Goal: Task Accomplishment & Management: Manage account settings

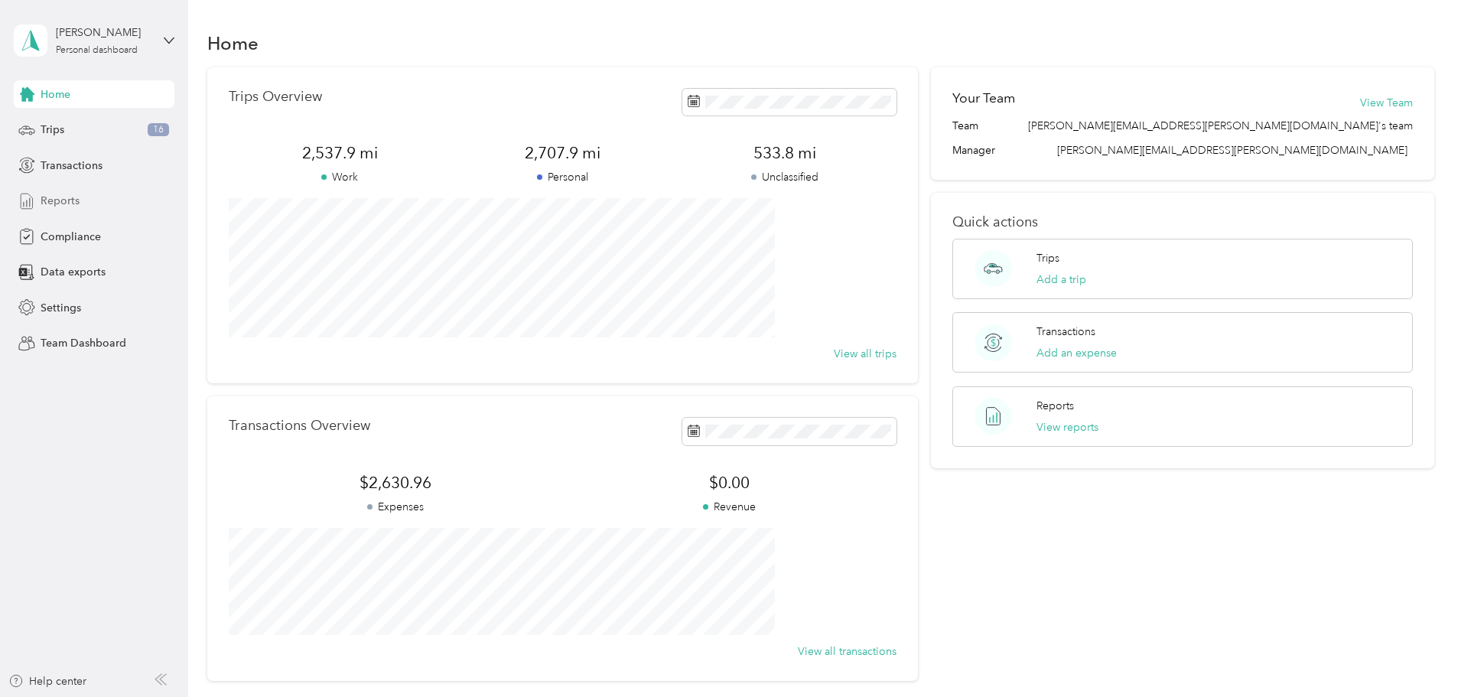
click at [59, 204] on span "Reports" at bounding box center [60, 201] width 39 height 16
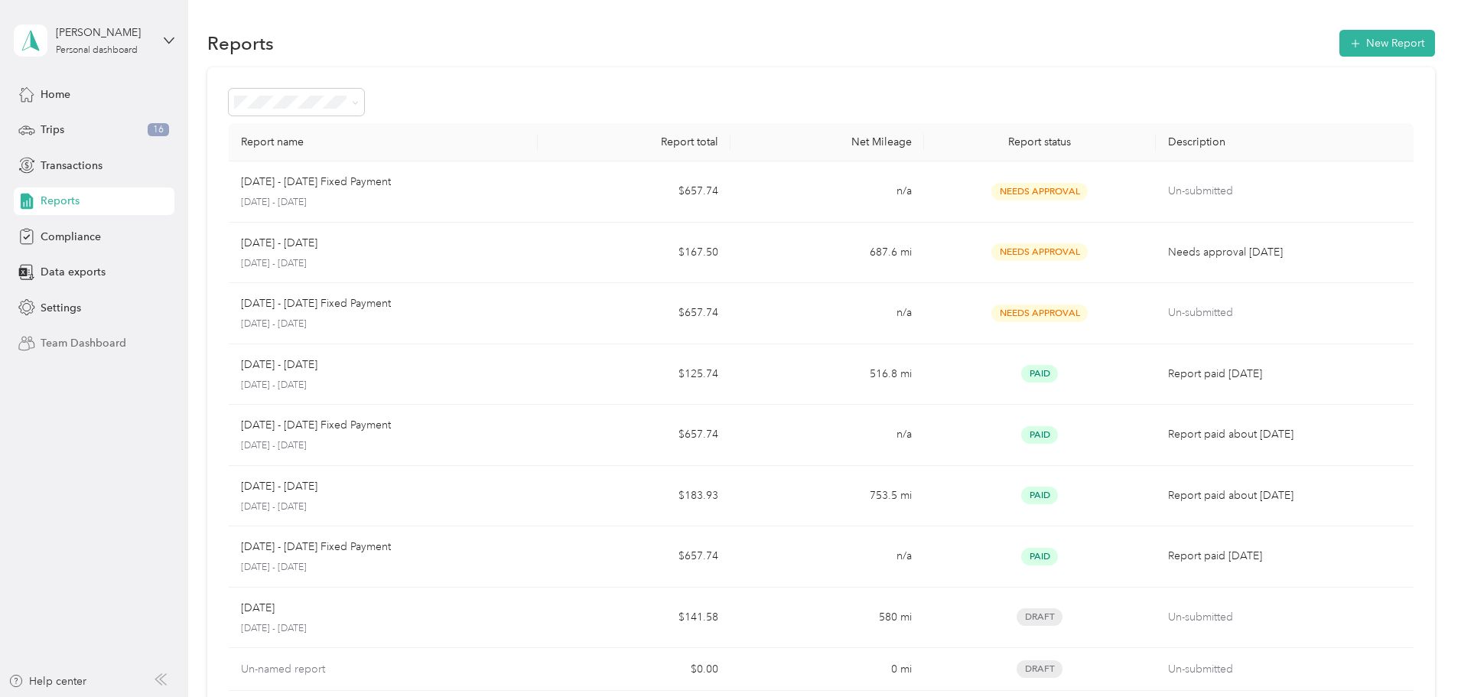
click at [79, 344] on span "Team Dashboard" at bounding box center [84, 343] width 86 height 16
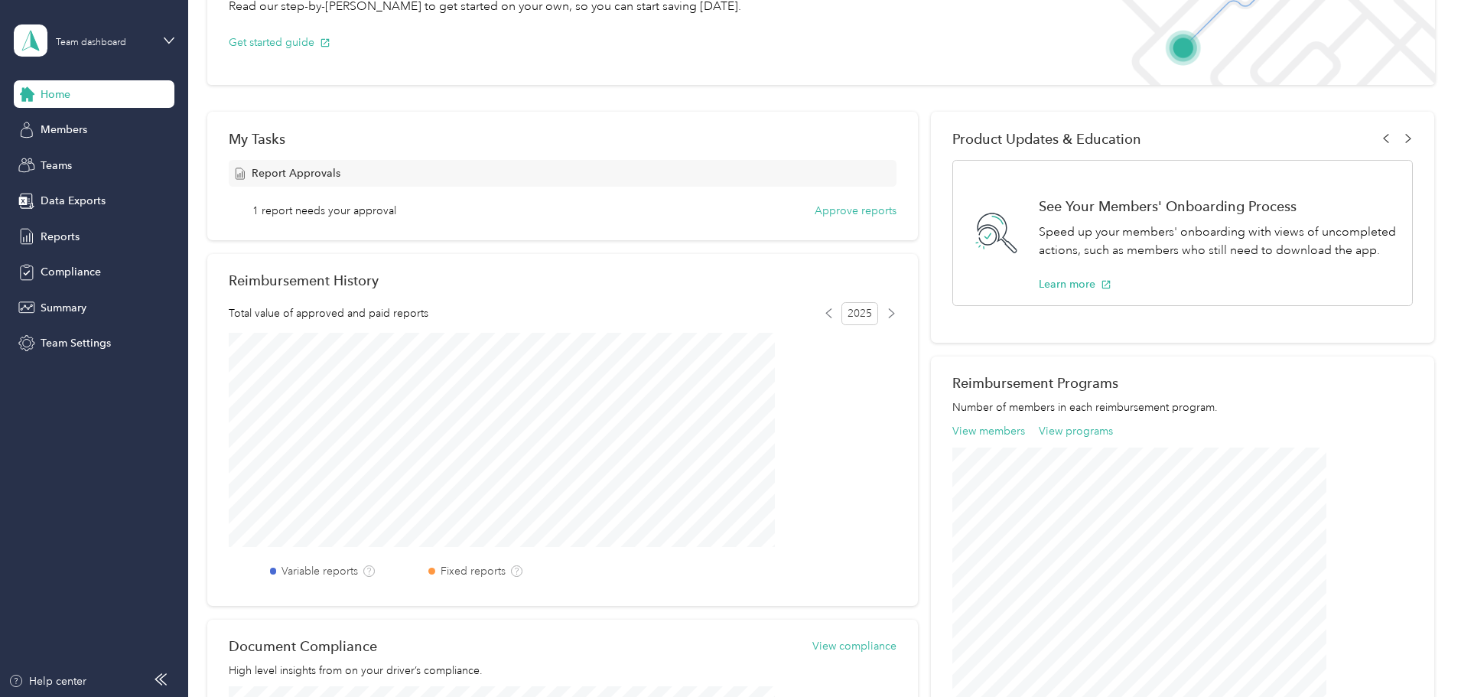
scroll to position [153, 0]
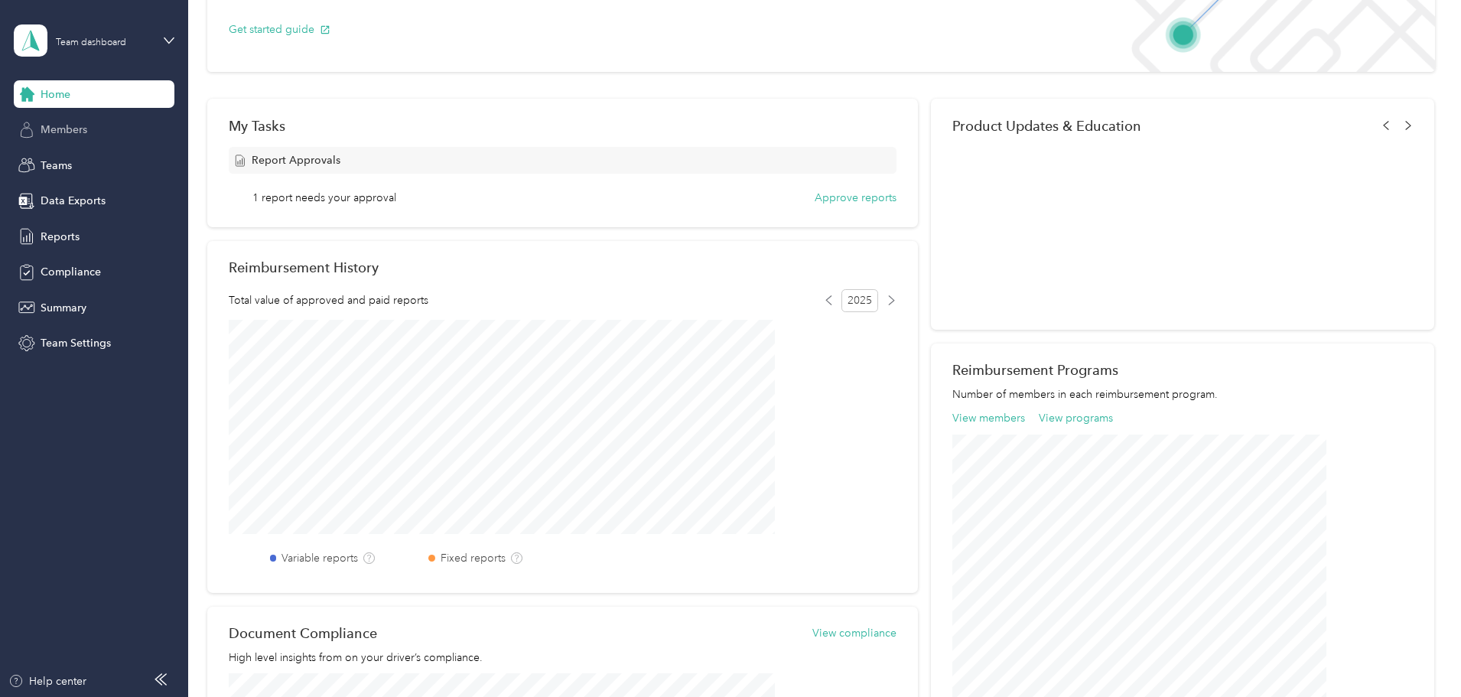
click at [80, 124] on span "Members" at bounding box center [64, 130] width 47 height 16
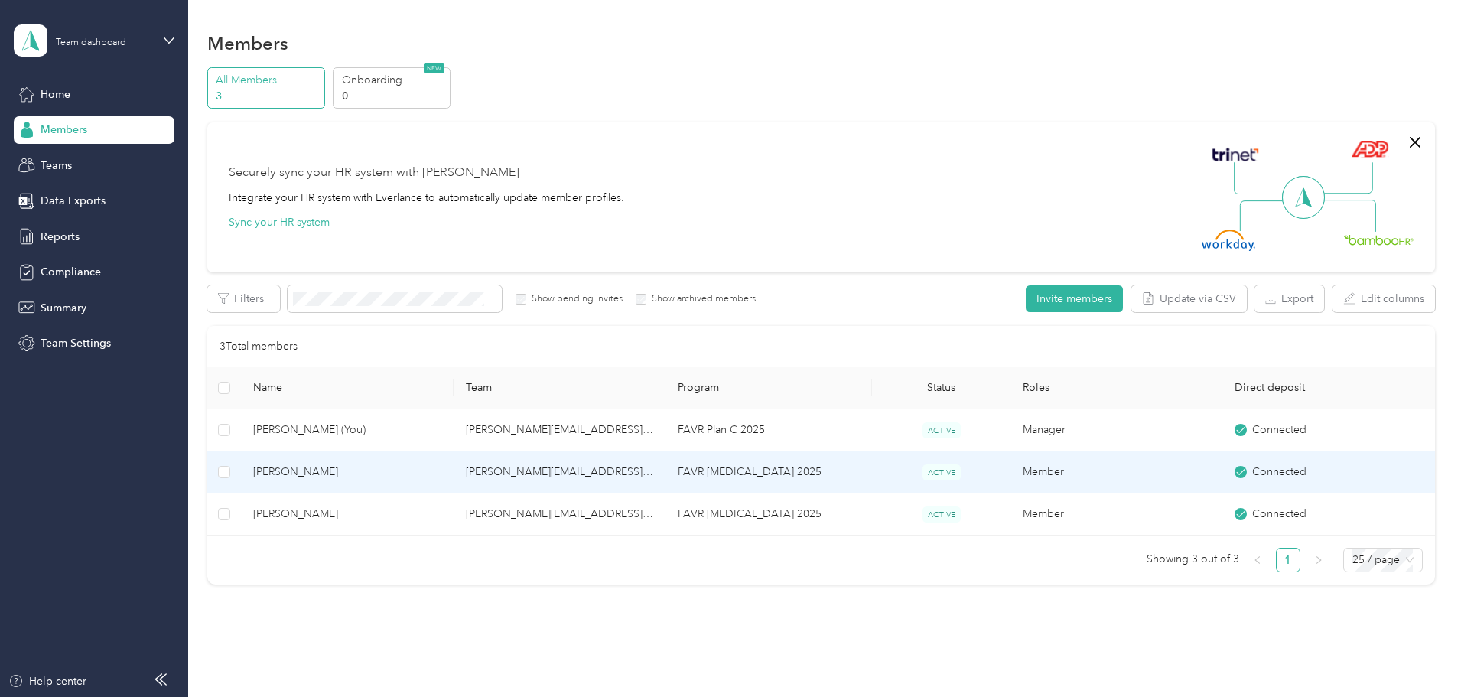
click at [453, 477] on td "[PERSON_NAME]" at bounding box center [347, 472] width 212 height 42
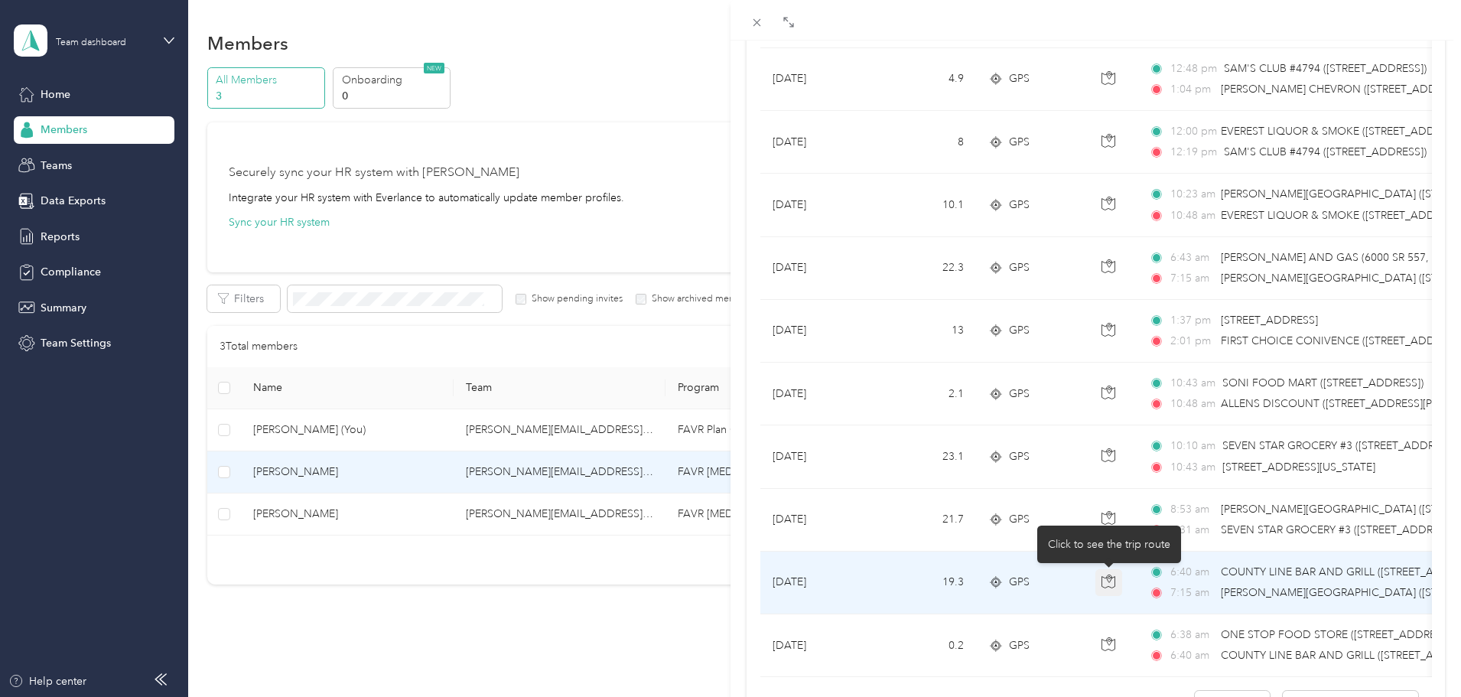
click at [1107, 579] on icon "button" at bounding box center [1109, 581] width 14 height 14
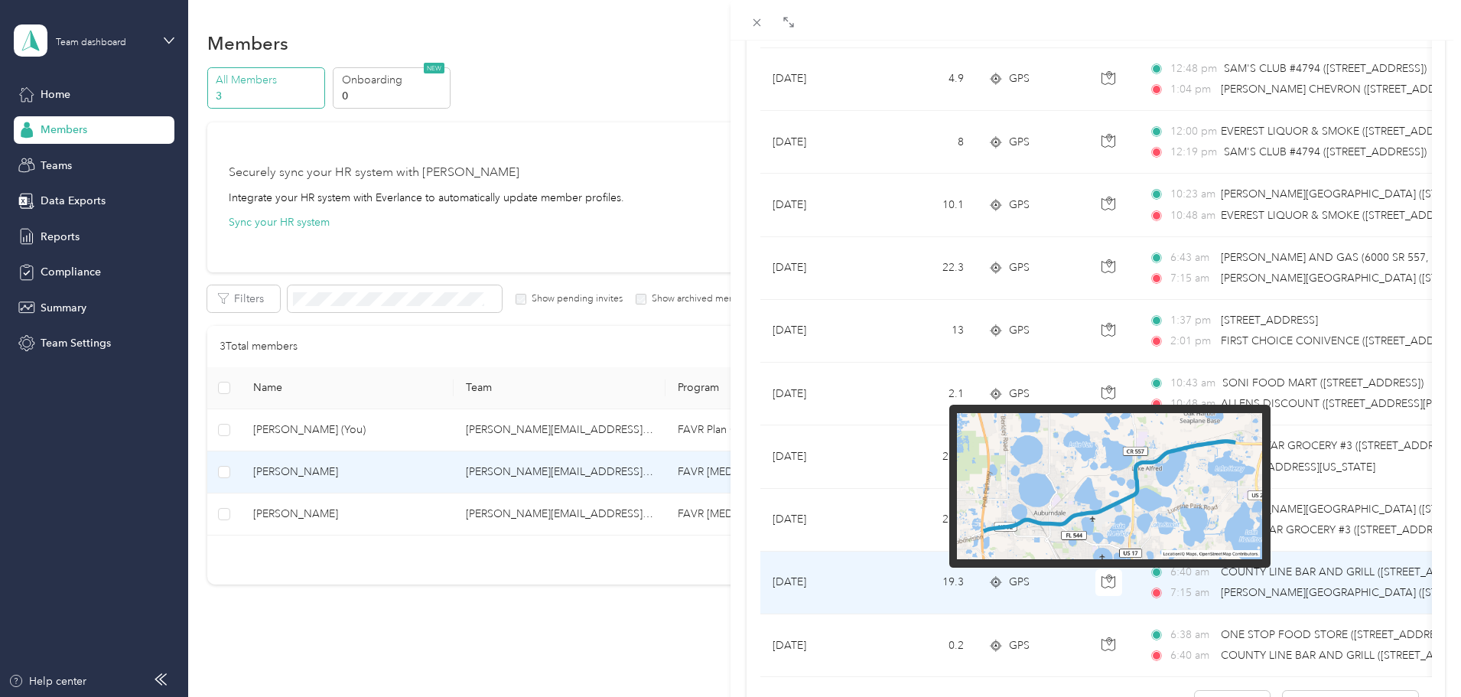
click at [1196, 461] on img at bounding box center [1109, 486] width 305 height 147
click at [1196, 435] on img at bounding box center [1109, 486] width 305 height 147
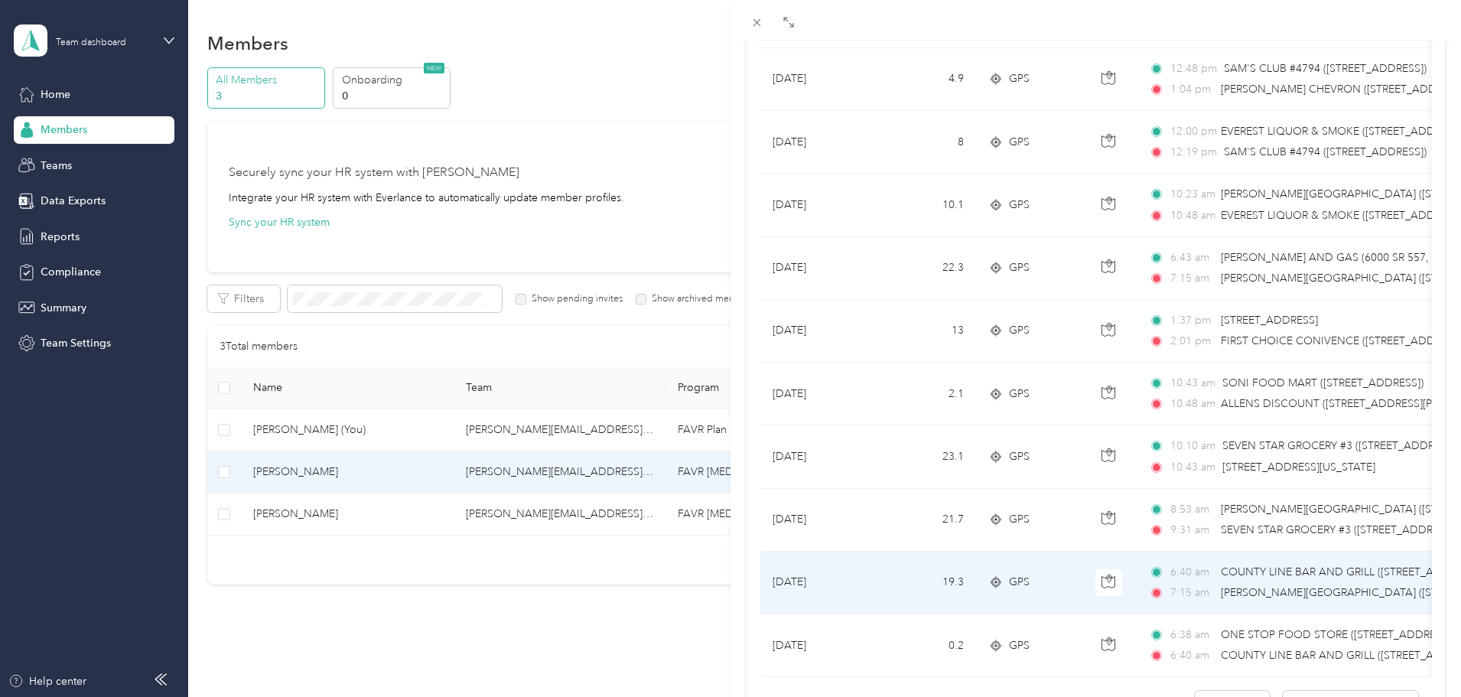
click at [1027, 588] on span "GPS" at bounding box center [1019, 582] width 21 height 17
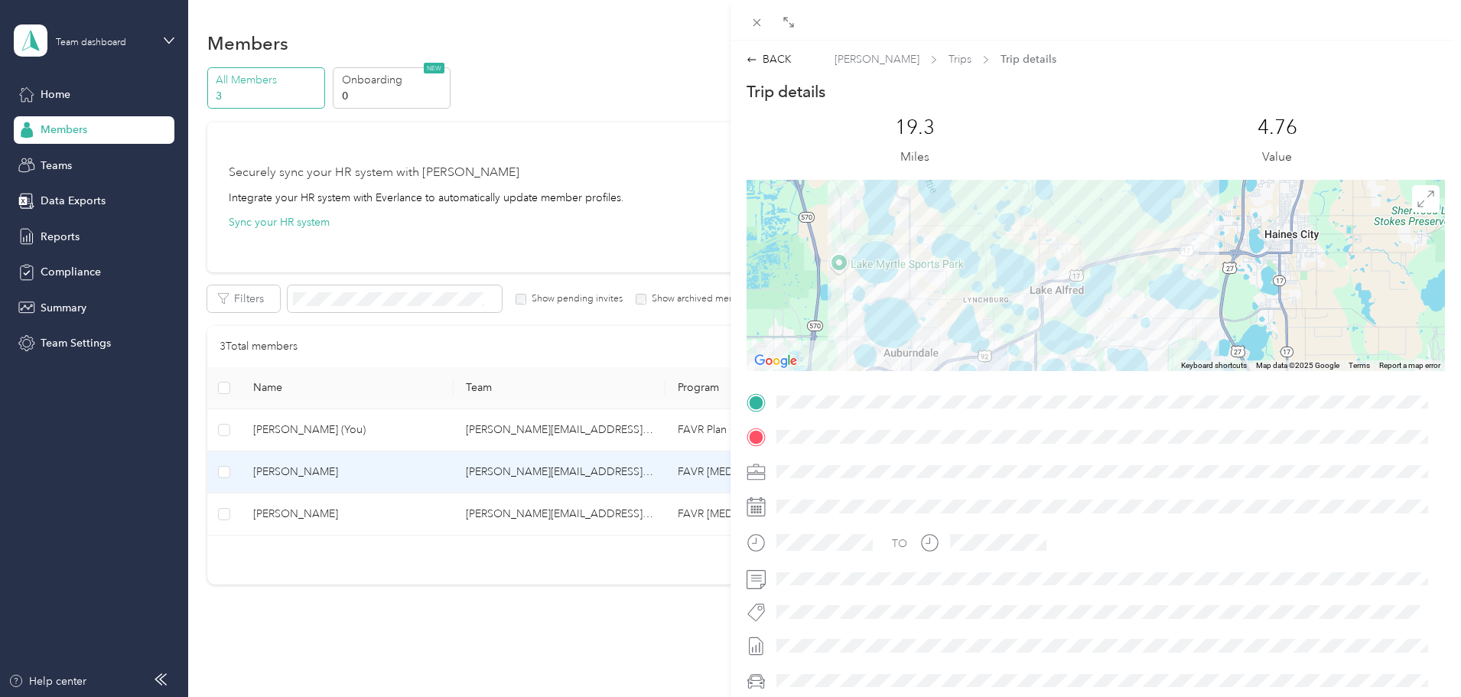
drag, startPoint x: 1215, startPoint y: 239, endPoint x: 1178, endPoint y: 338, distance: 105.6
click at [1184, 343] on div at bounding box center [1096, 275] width 698 height 191
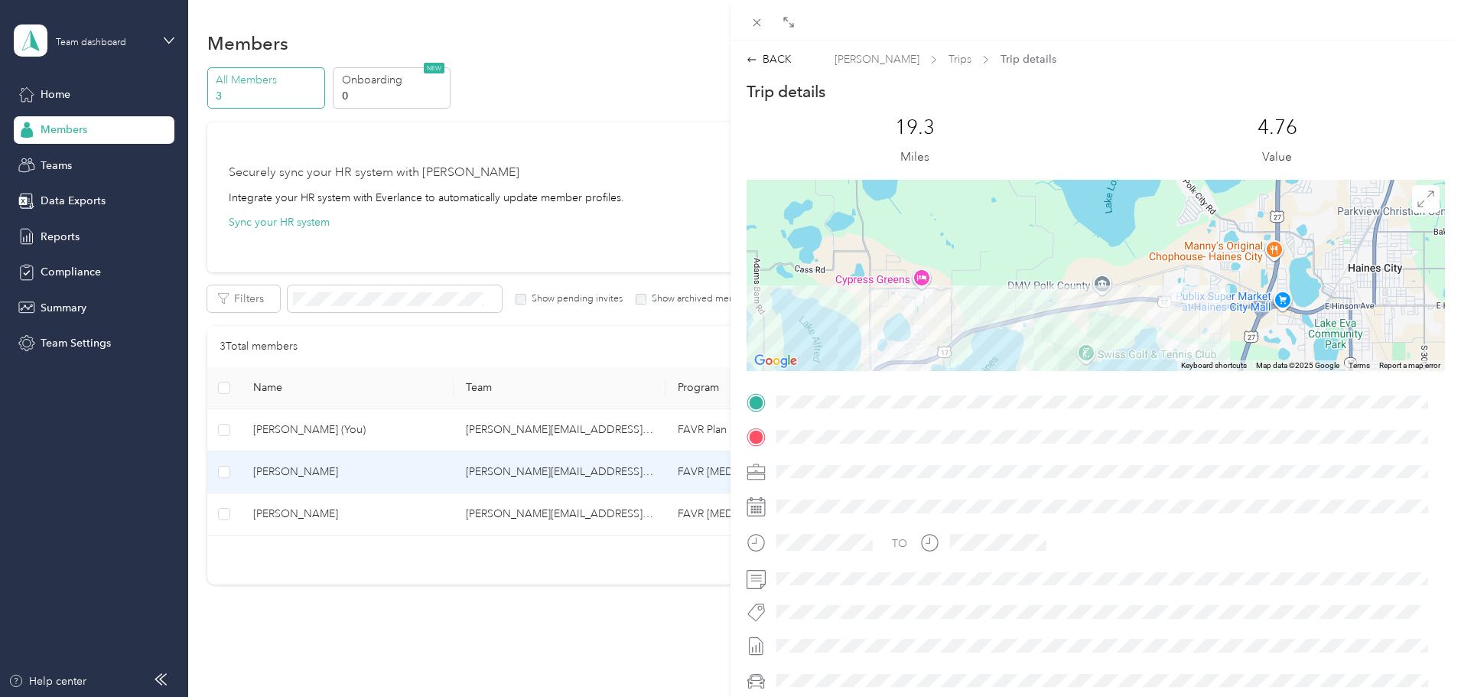
drag, startPoint x: 1204, startPoint y: 316, endPoint x: 1207, endPoint y: 273, distance: 42.9
click at [1212, 269] on div at bounding box center [1096, 275] width 698 height 191
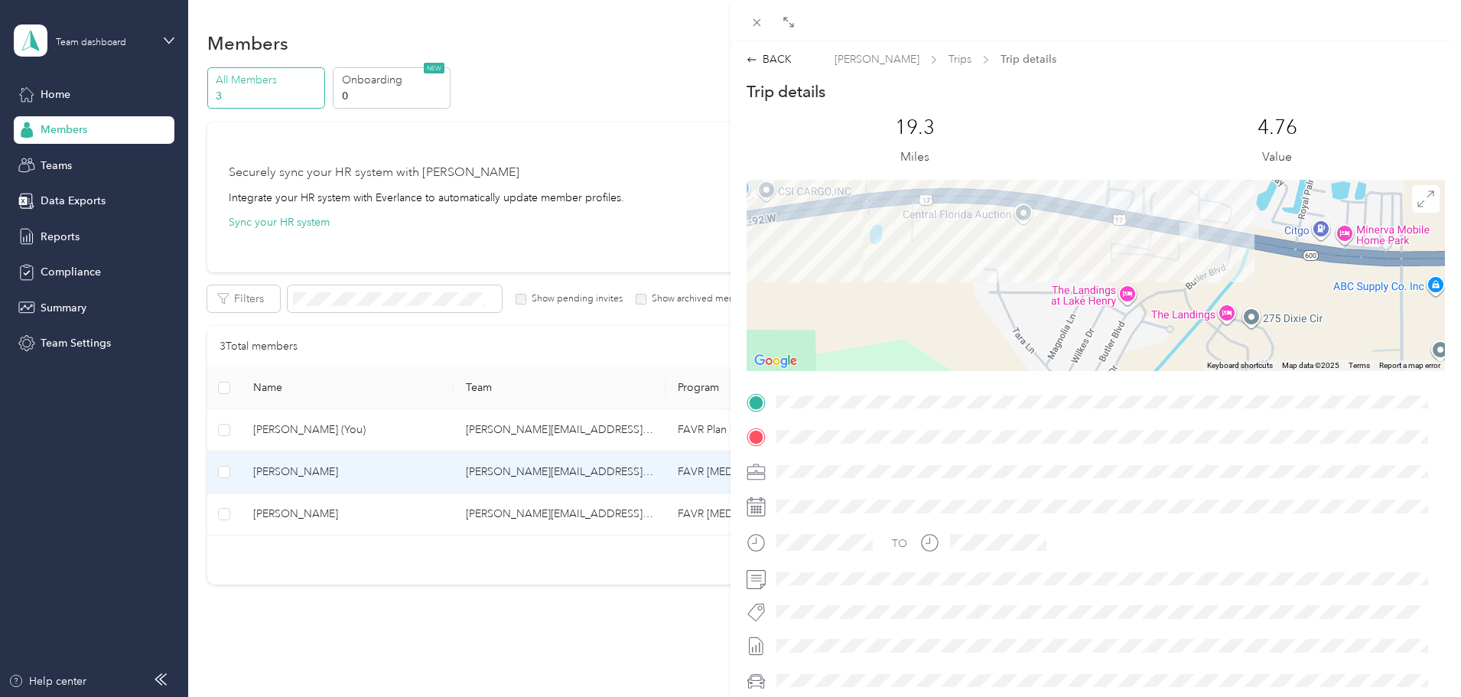
drag, startPoint x: 1178, startPoint y: 249, endPoint x: 1160, endPoint y: 294, distance: 48.0
click at [1160, 294] on div at bounding box center [1096, 275] width 698 height 191
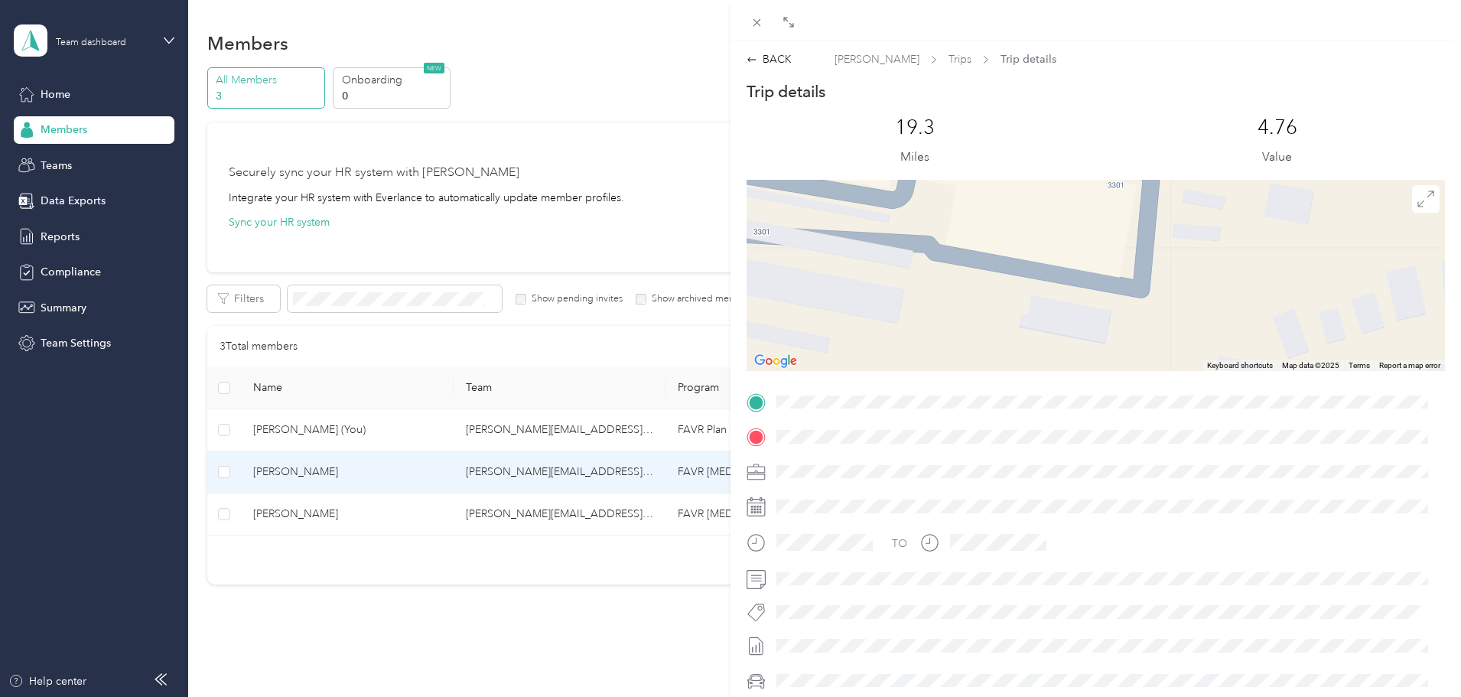
drag, startPoint x: 1183, startPoint y: 244, endPoint x: 1165, endPoint y: 294, distance: 53.7
click at [1165, 294] on div at bounding box center [1096, 275] width 698 height 191
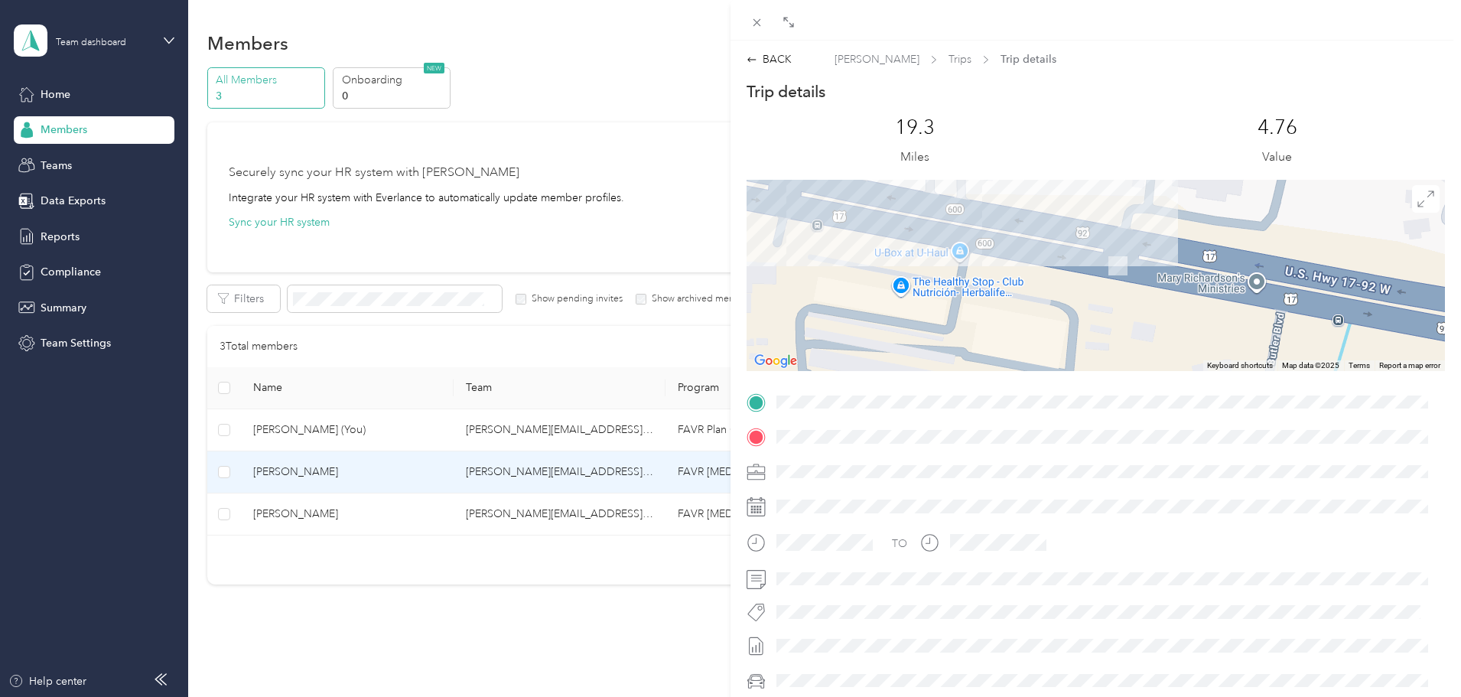
drag, startPoint x: 1201, startPoint y: 245, endPoint x: 1117, endPoint y: 330, distance: 119.5
click at [1117, 330] on div at bounding box center [1096, 275] width 698 height 191
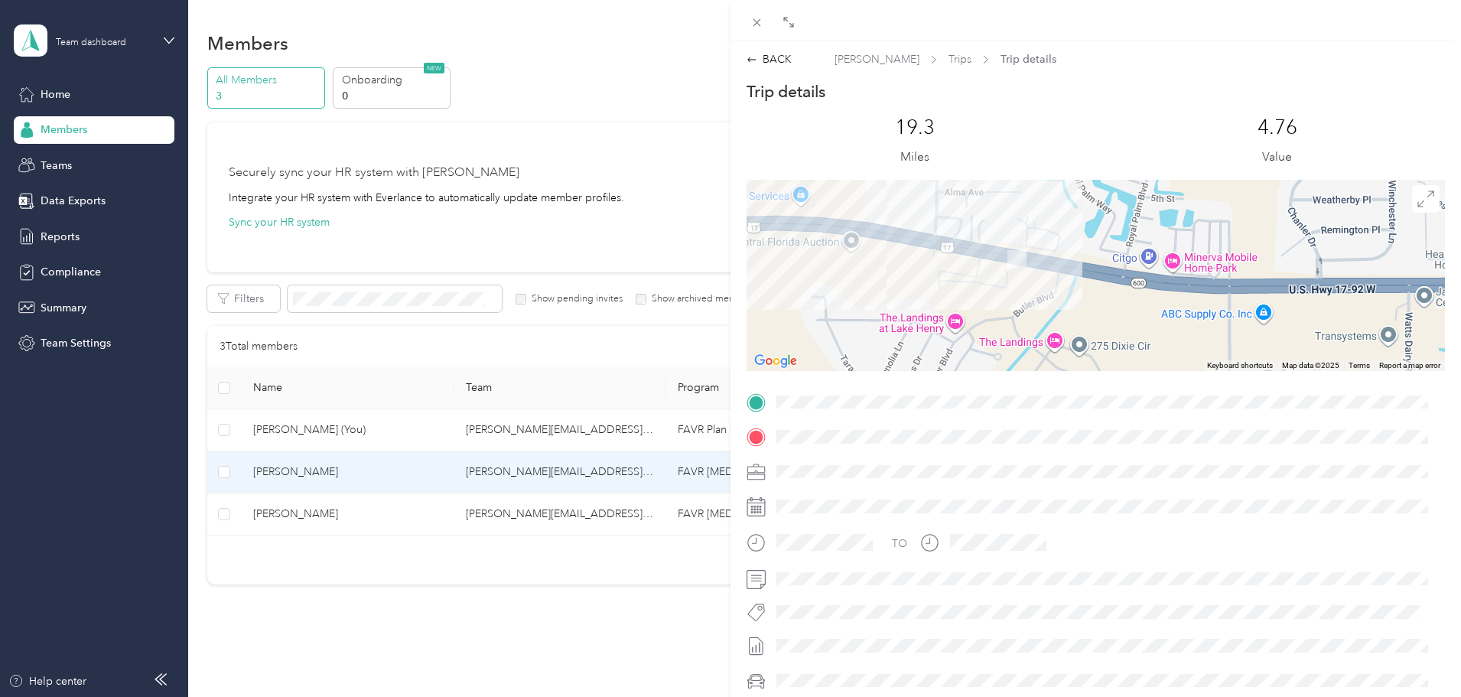
drag, startPoint x: 1115, startPoint y: 316, endPoint x: 1105, endPoint y: 304, distance: 15.3
click at [1105, 304] on div at bounding box center [1096, 275] width 698 height 191
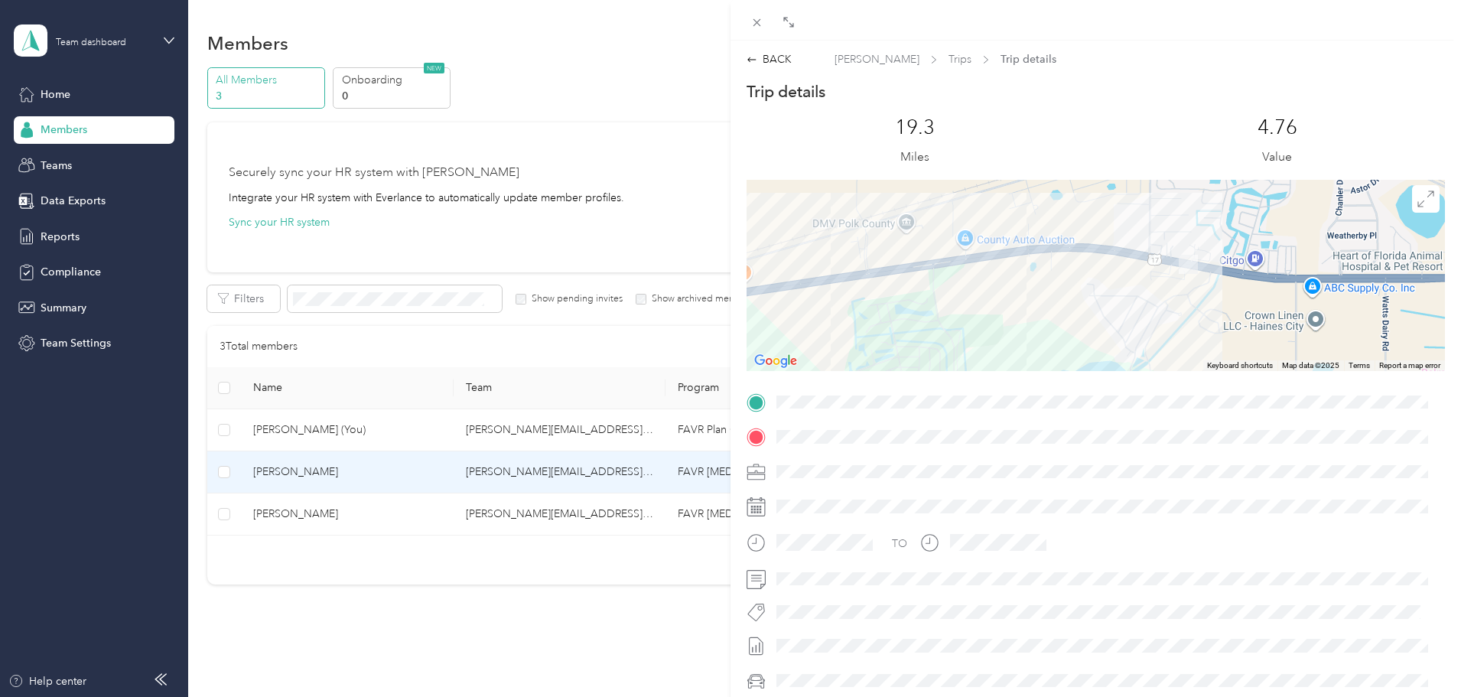
drag, startPoint x: 931, startPoint y: 308, endPoint x: 958, endPoint y: 304, distance: 27.0
click at [958, 304] on div at bounding box center [1096, 275] width 698 height 191
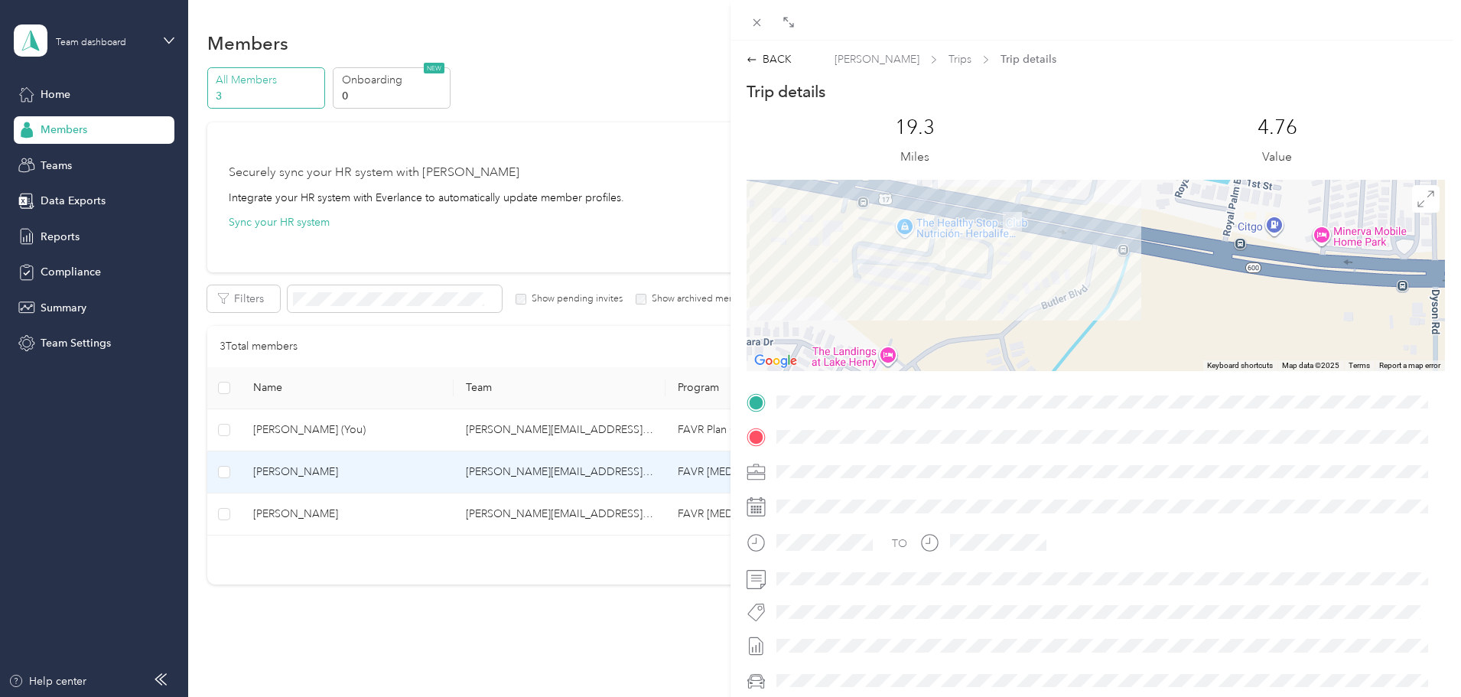
drag, startPoint x: 1223, startPoint y: 272, endPoint x: 1157, endPoint y: 342, distance: 96.9
click at [1161, 342] on div at bounding box center [1096, 275] width 698 height 191
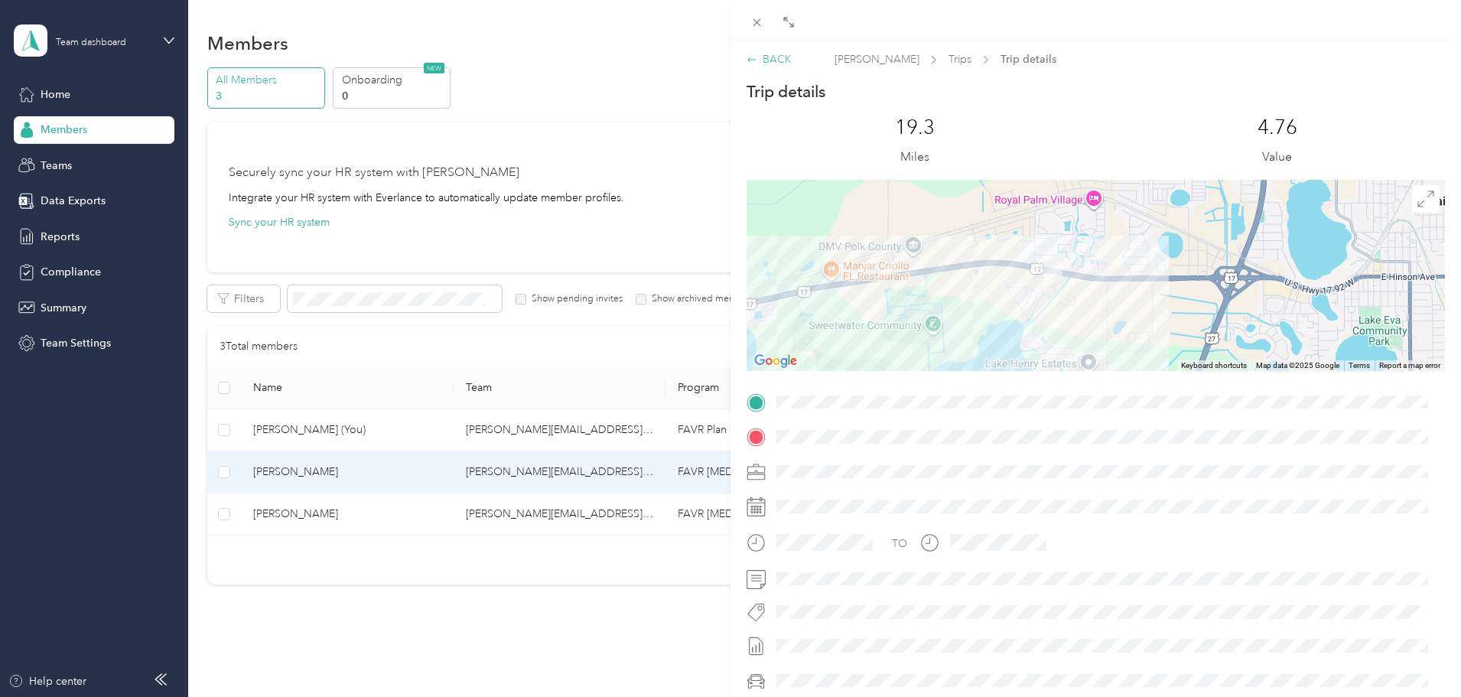
click at [749, 63] on icon at bounding box center [752, 59] width 11 height 11
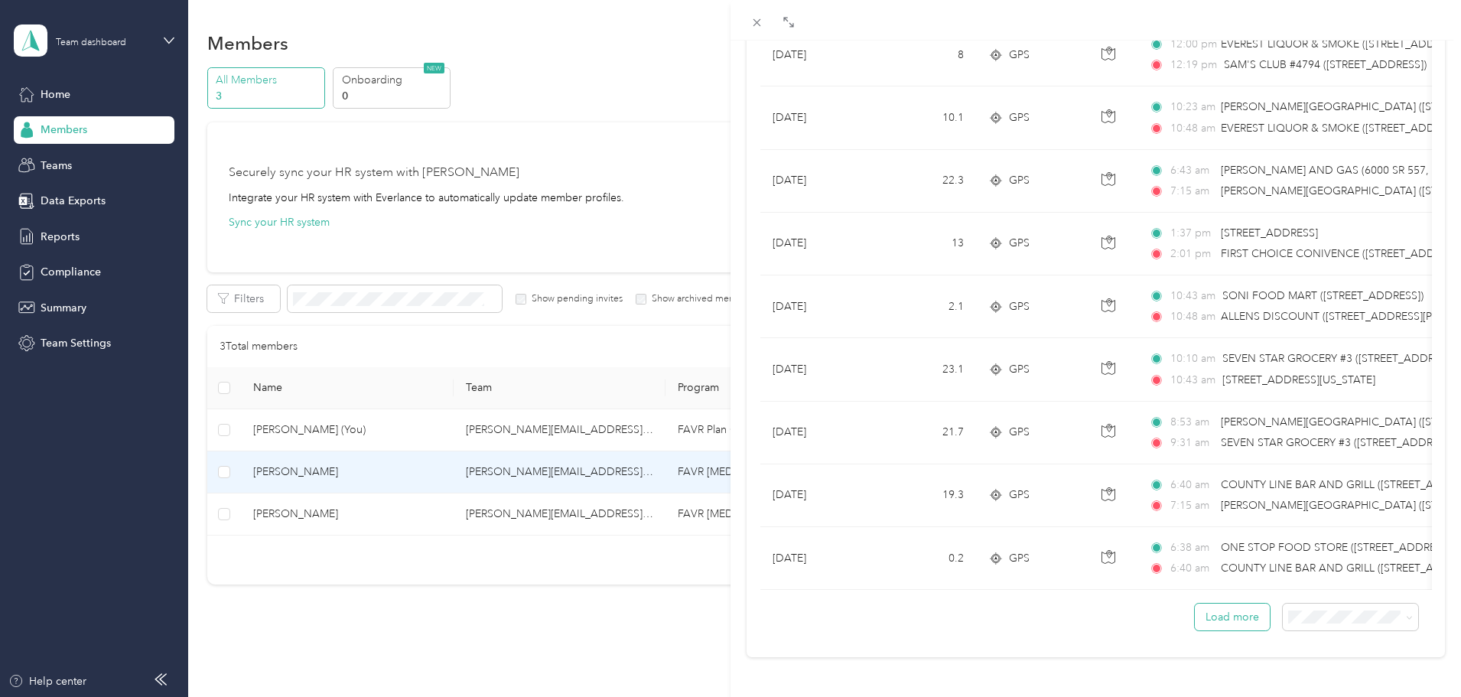
click at [1229, 608] on button "Load more" at bounding box center [1232, 617] width 75 height 27
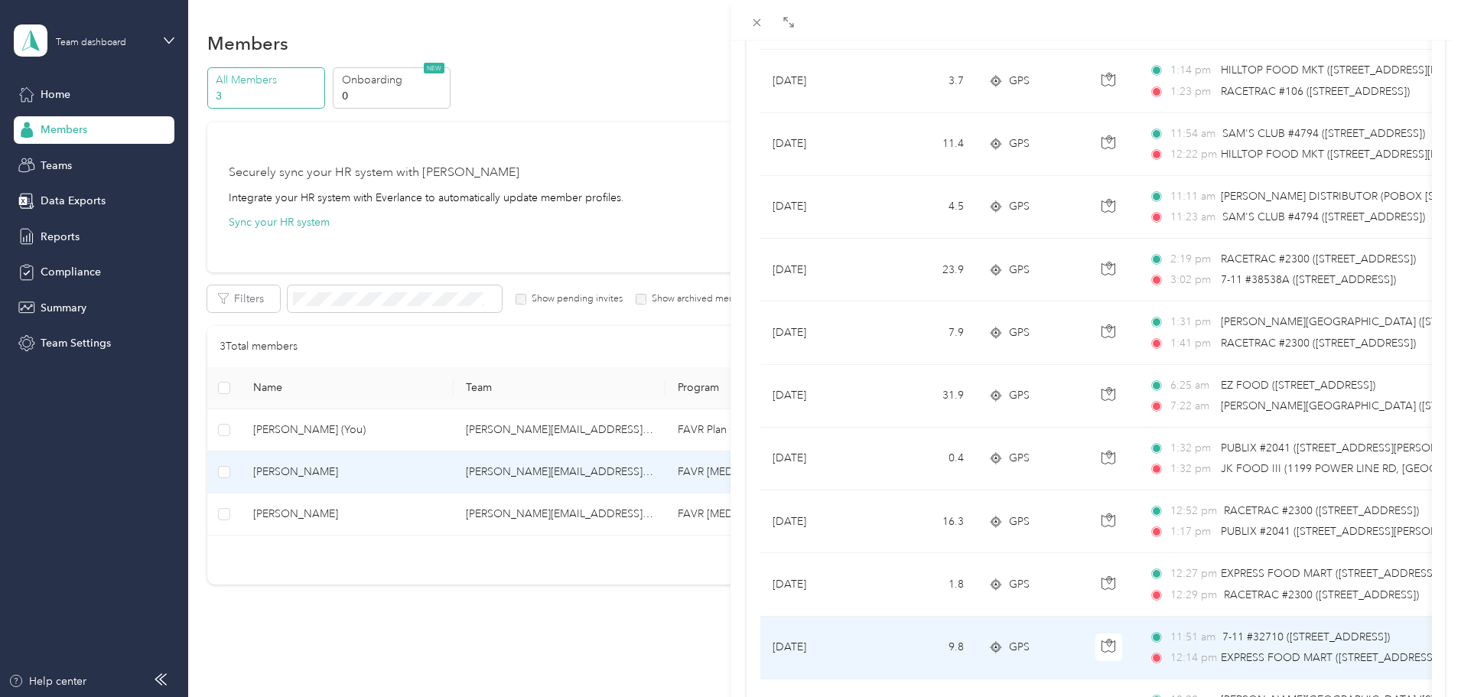
scroll to position [1869, 0]
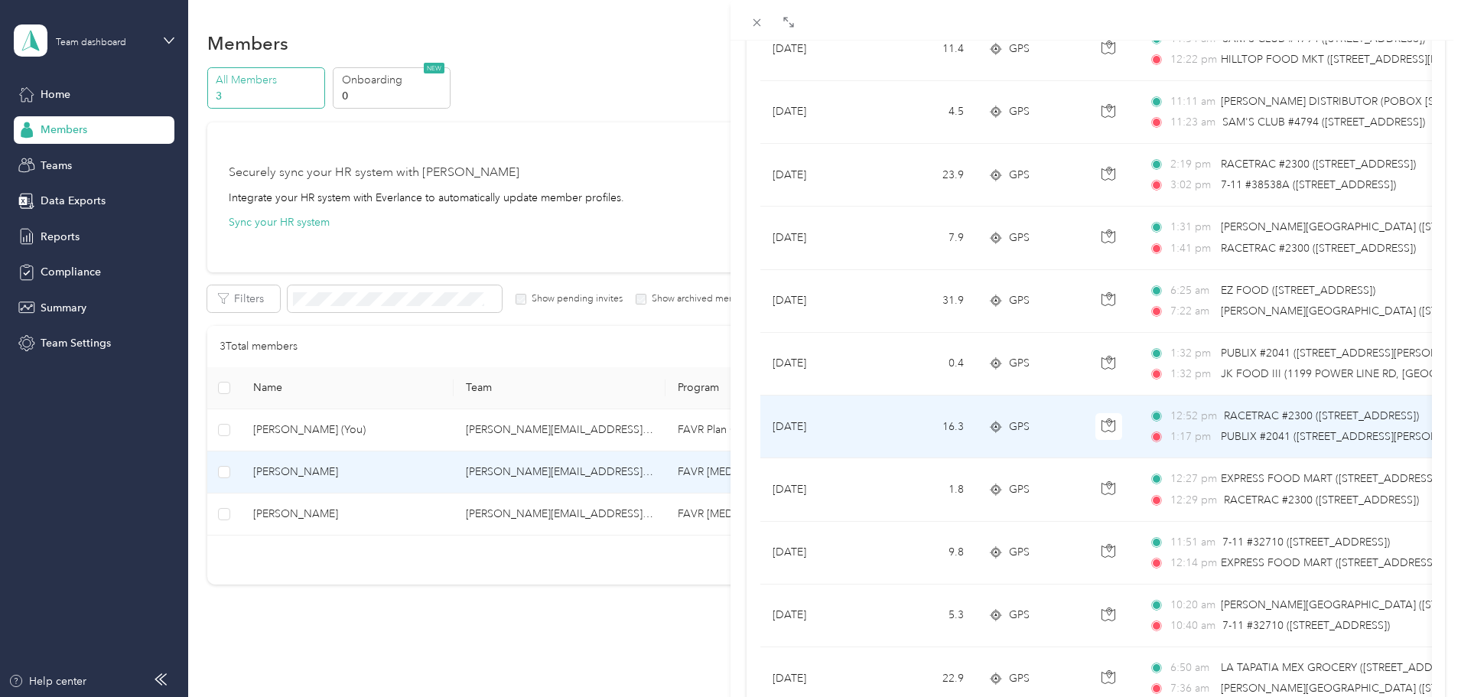
click at [1059, 425] on div "GPS" at bounding box center [1029, 426] width 83 height 17
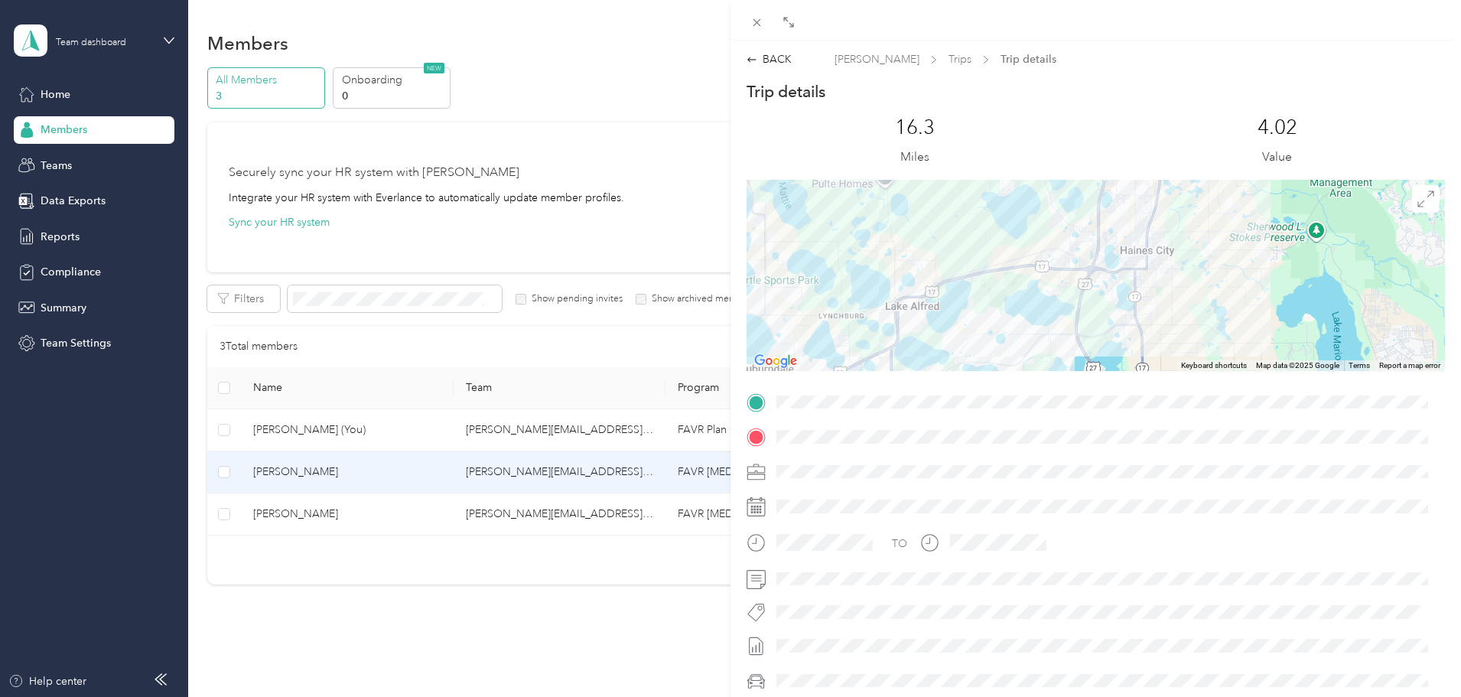
drag, startPoint x: 1180, startPoint y: 252, endPoint x: 1139, endPoint y: 291, distance: 57.3
click at [1144, 289] on div at bounding box center [1096, 275] width 698 height 191
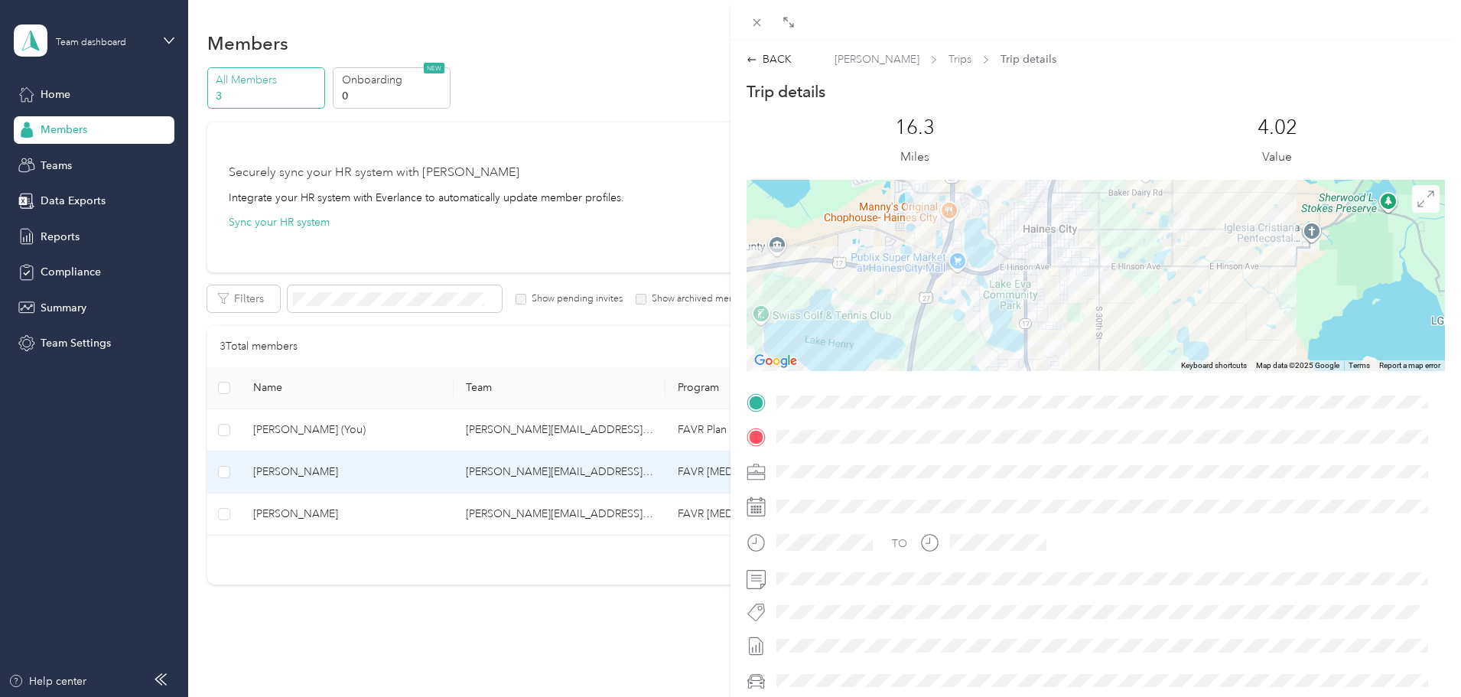
drag, startPoint x: 1200, startPoint y: 253, endPoint x: 1193, endPoint y: 301, distance: 48.0
click at [1193, 301] on div at bounding box center [1096, 275] width 698 height 191
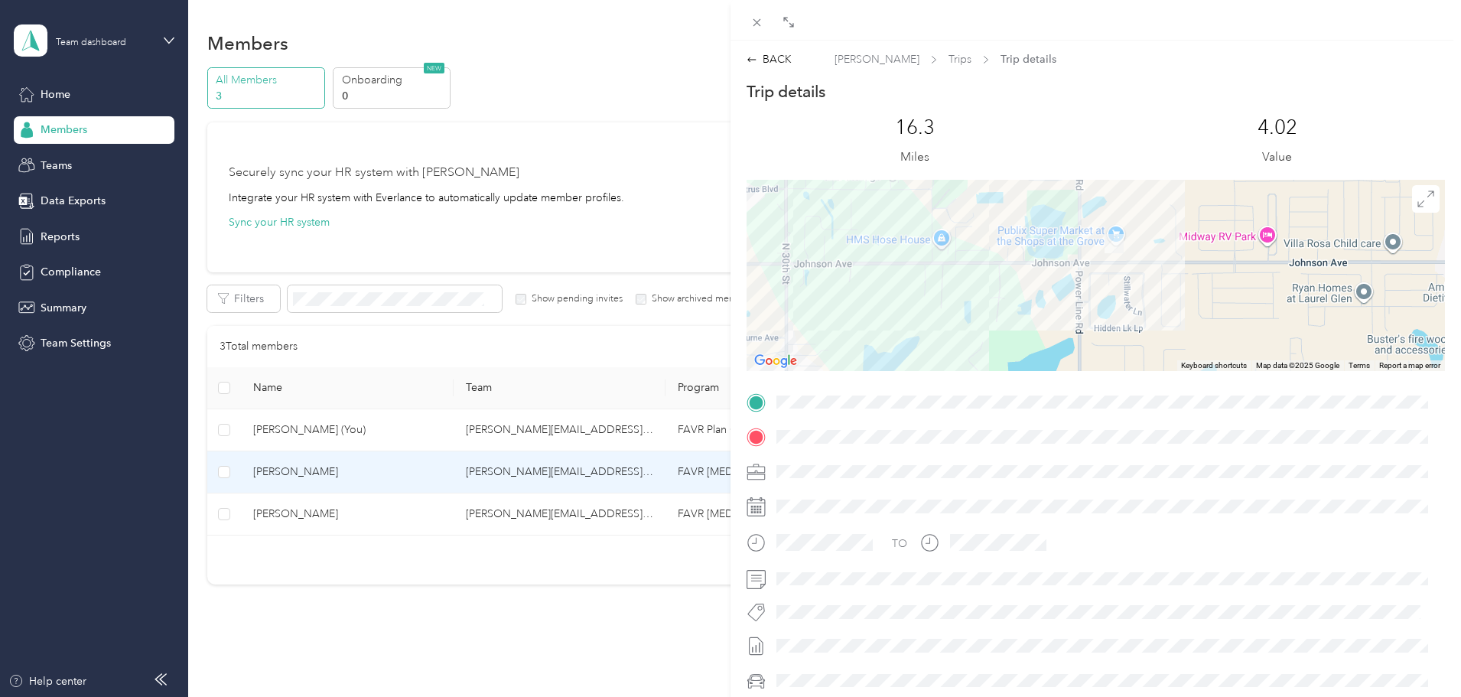
drag, startPoint x: 1150, startPoint y: 294, endPoint x: 1156, endPoint y: 304, distance: 11.0
click at [1156, 304] on div at bounding box center [1096, 275] width 698 height 191
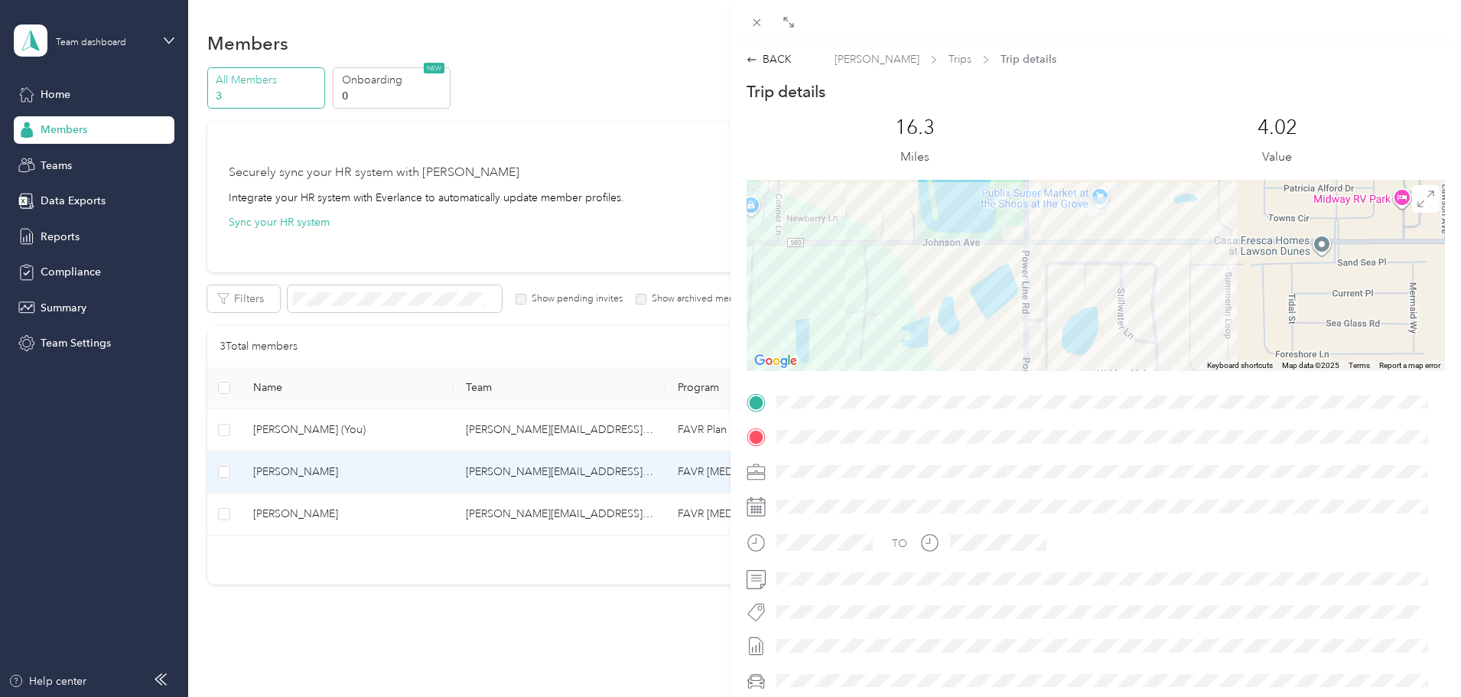
drag, startPoint x: 1118, startPoint y: 269, endPoint x: 1118, endPoint y: 324, distance: 54.3
click at [1118, 324] on div at bounding box center [1096, 275] width 698 height 191
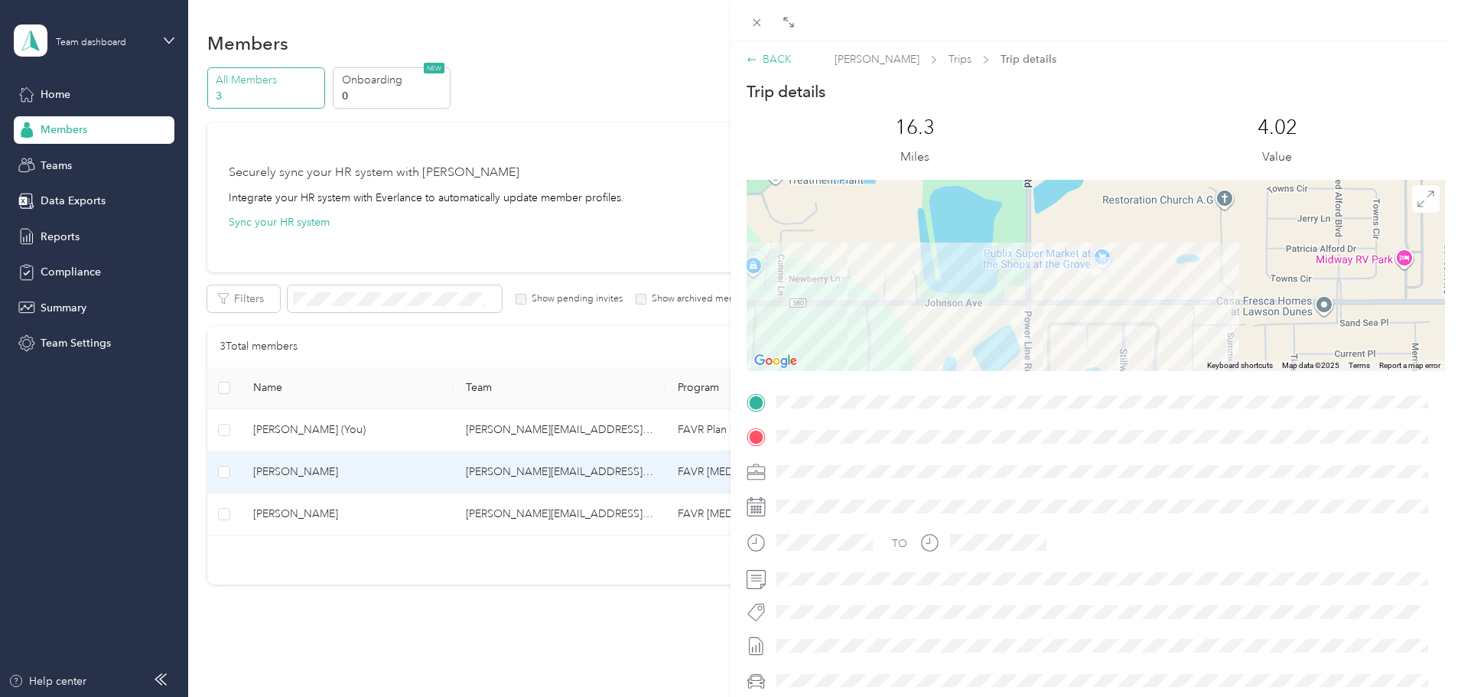
click at [773, 60] on div "BACK" at bounding box center [769, 59] width 45 height 16
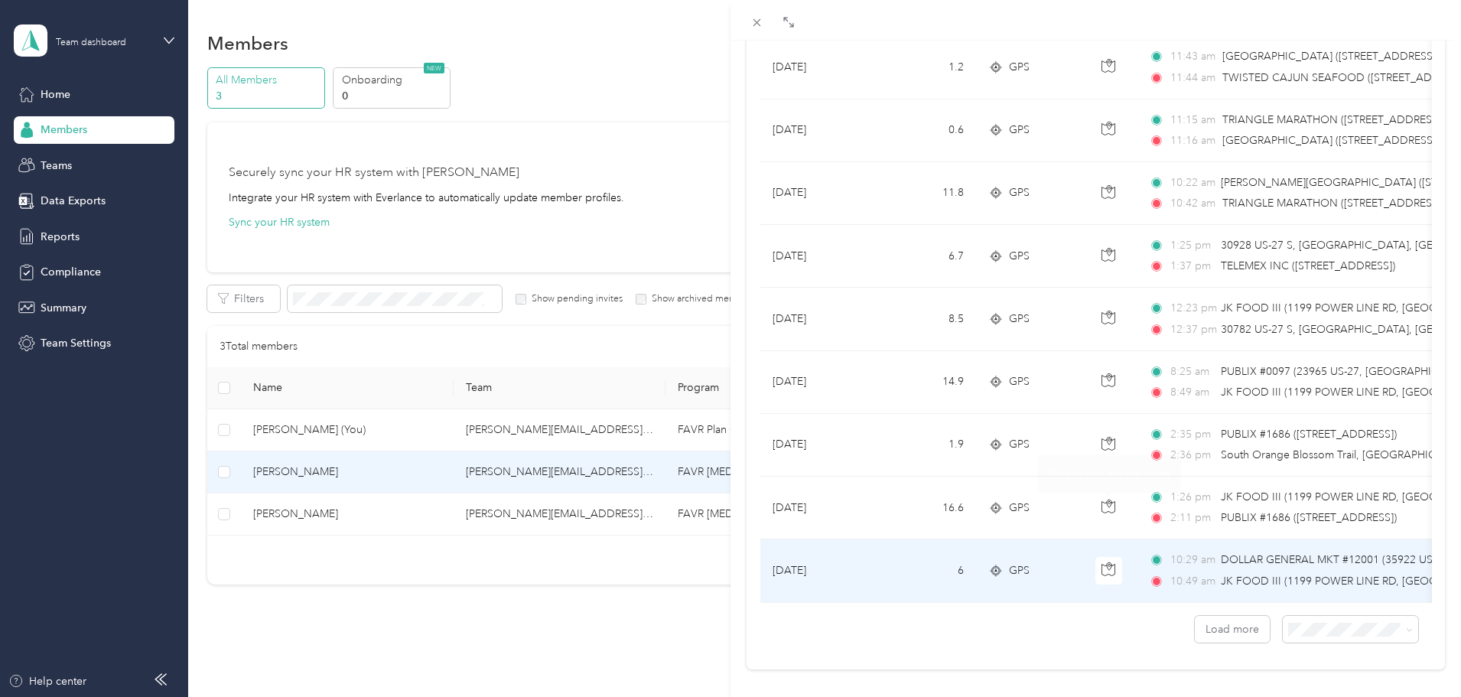
scroll to position [2830, 0]
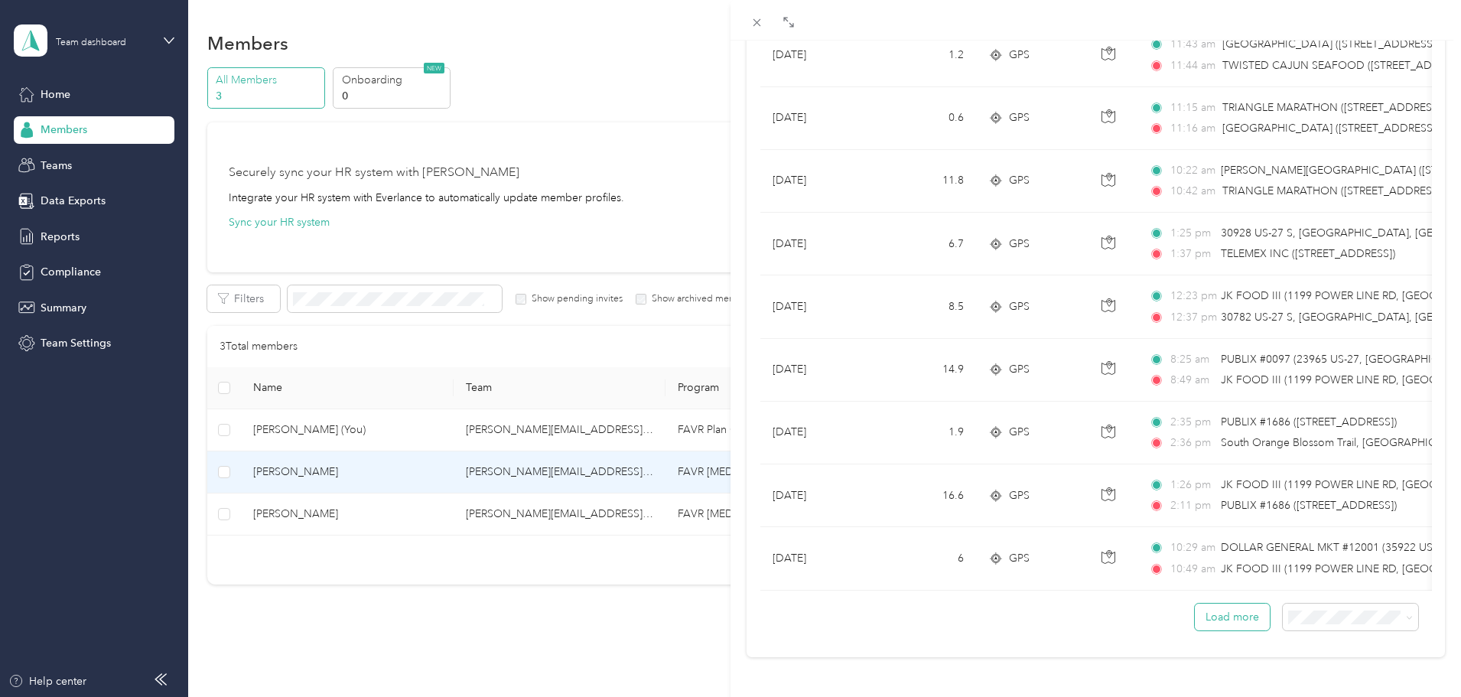
click at [1212, 606] on button "Load more" at bounding box center [1232, 617] width 75 height 27
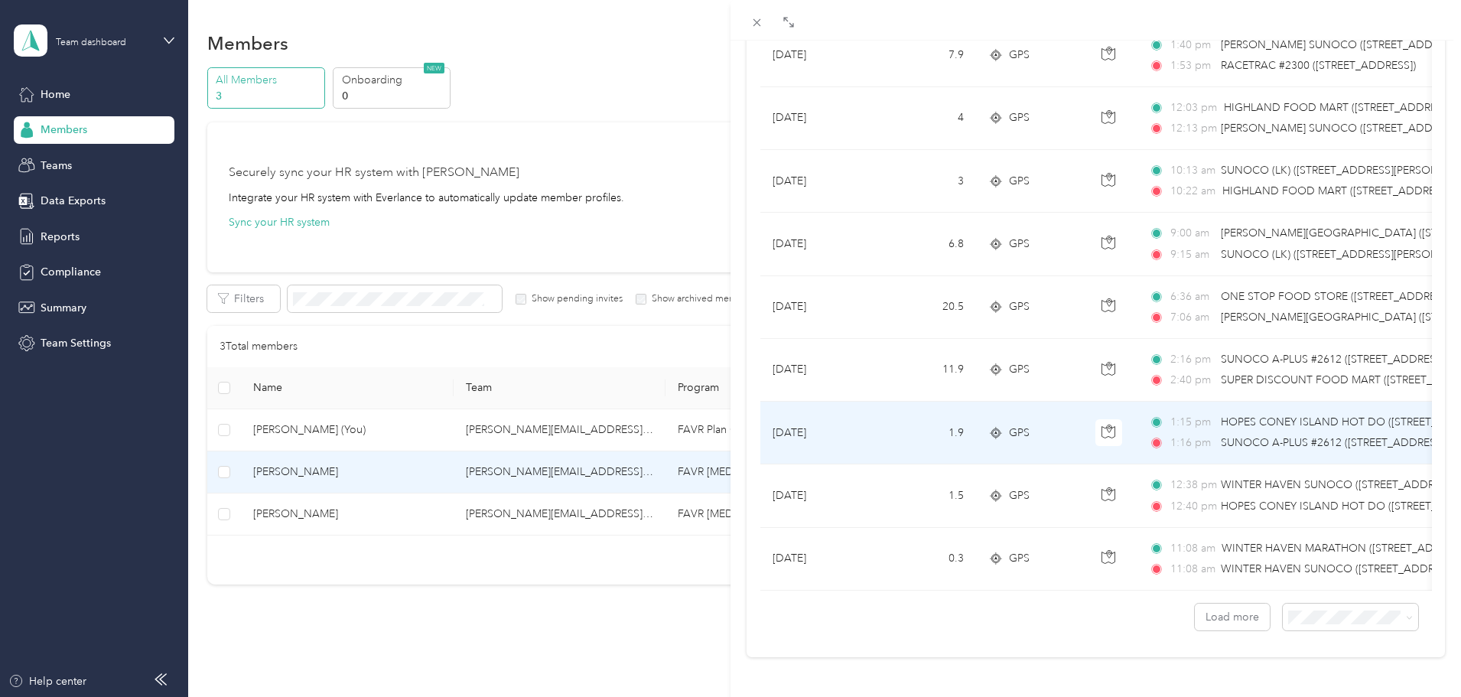
scroll to position [4403, 0]
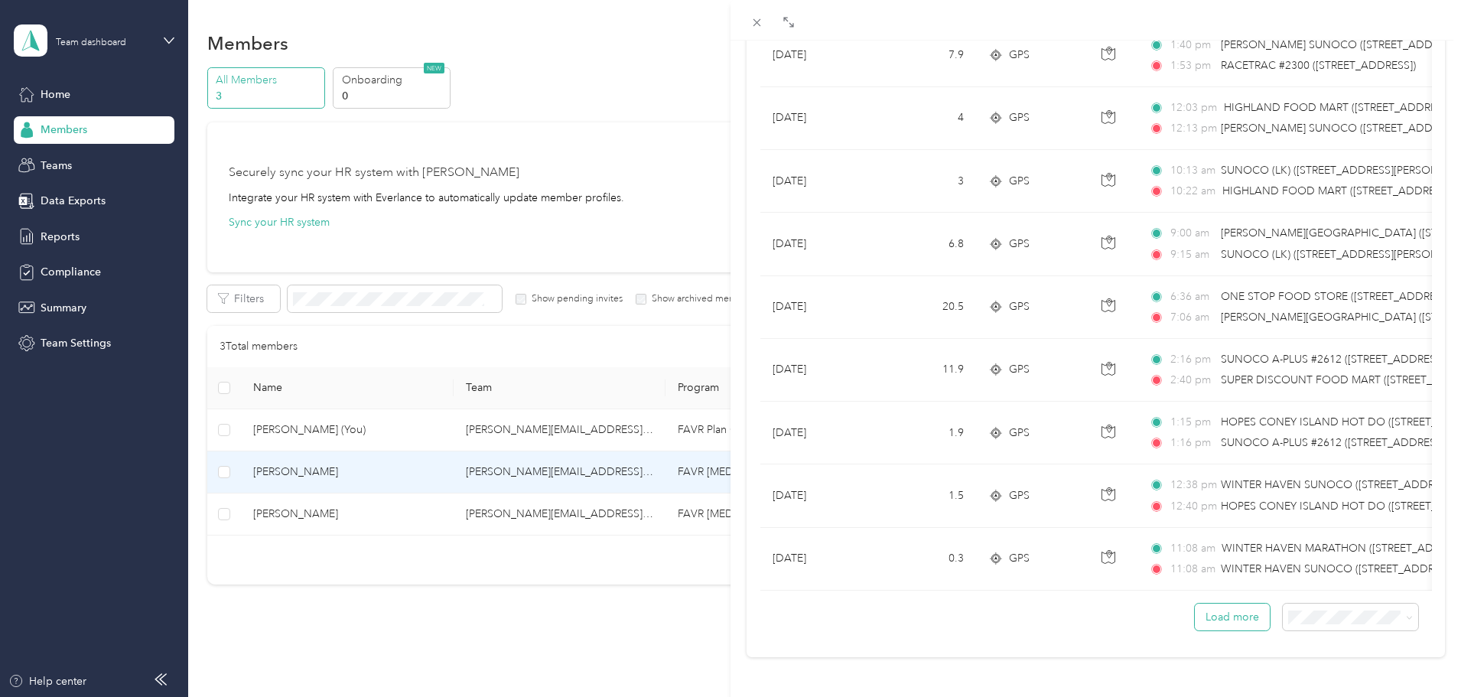
click at [1228, 611] on button "Load more" at bounding box center [1232, 617] width 75 height 27
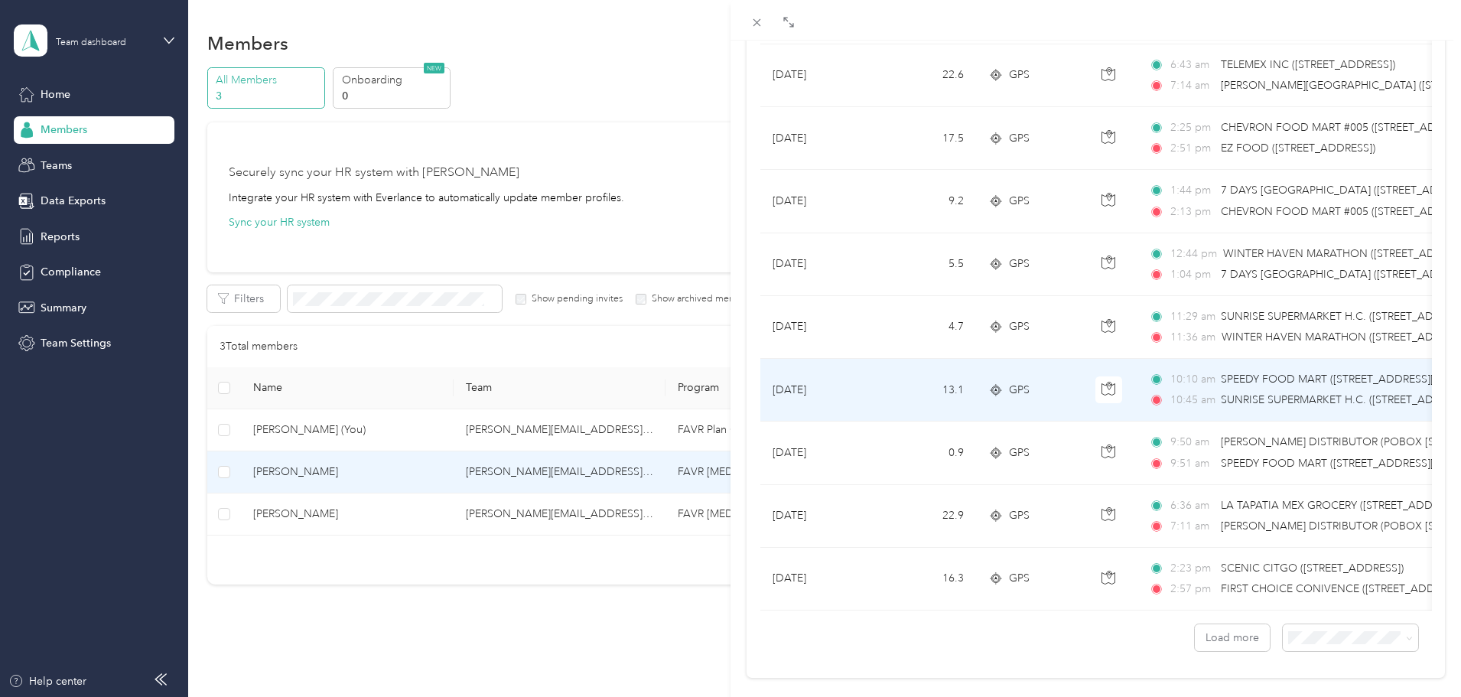
scroll to position [5976, 0]
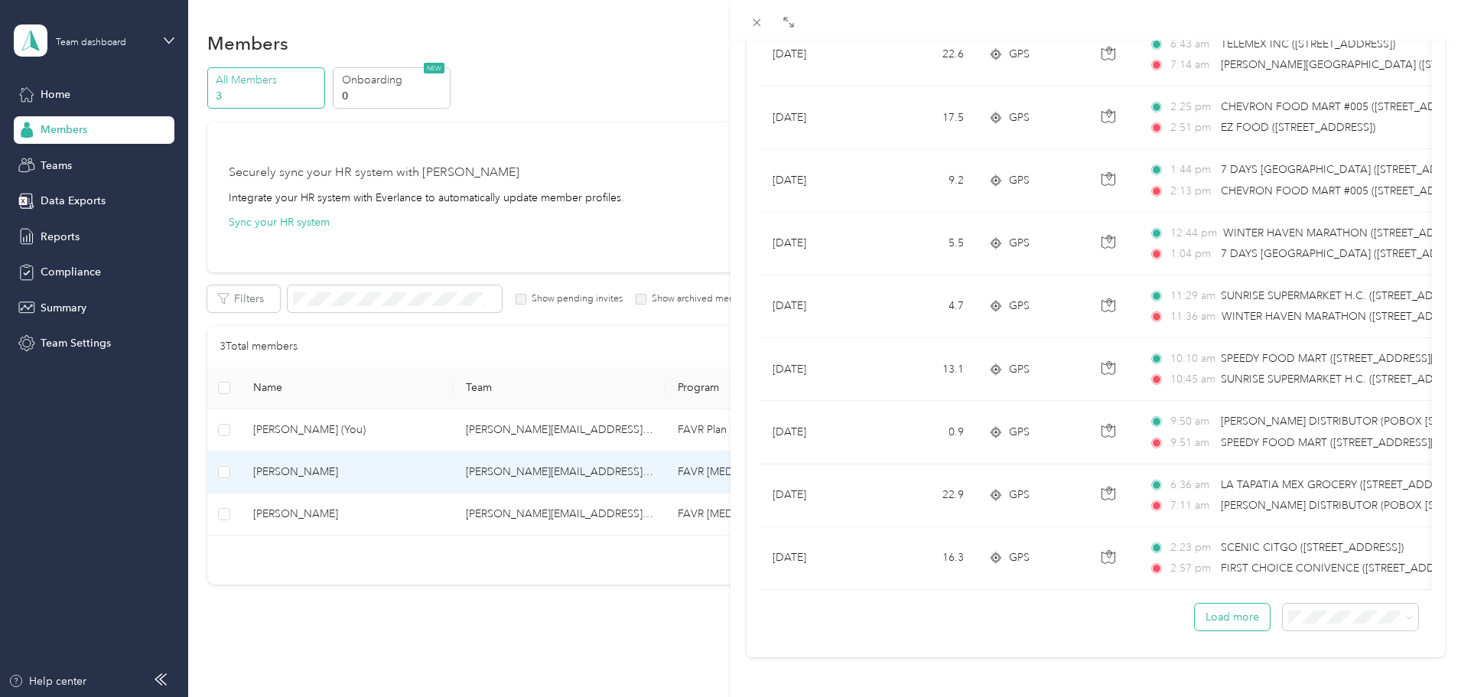
click at [1220, 604] on button "Load more" at bounding box center [1232, 617] width 75 height 27
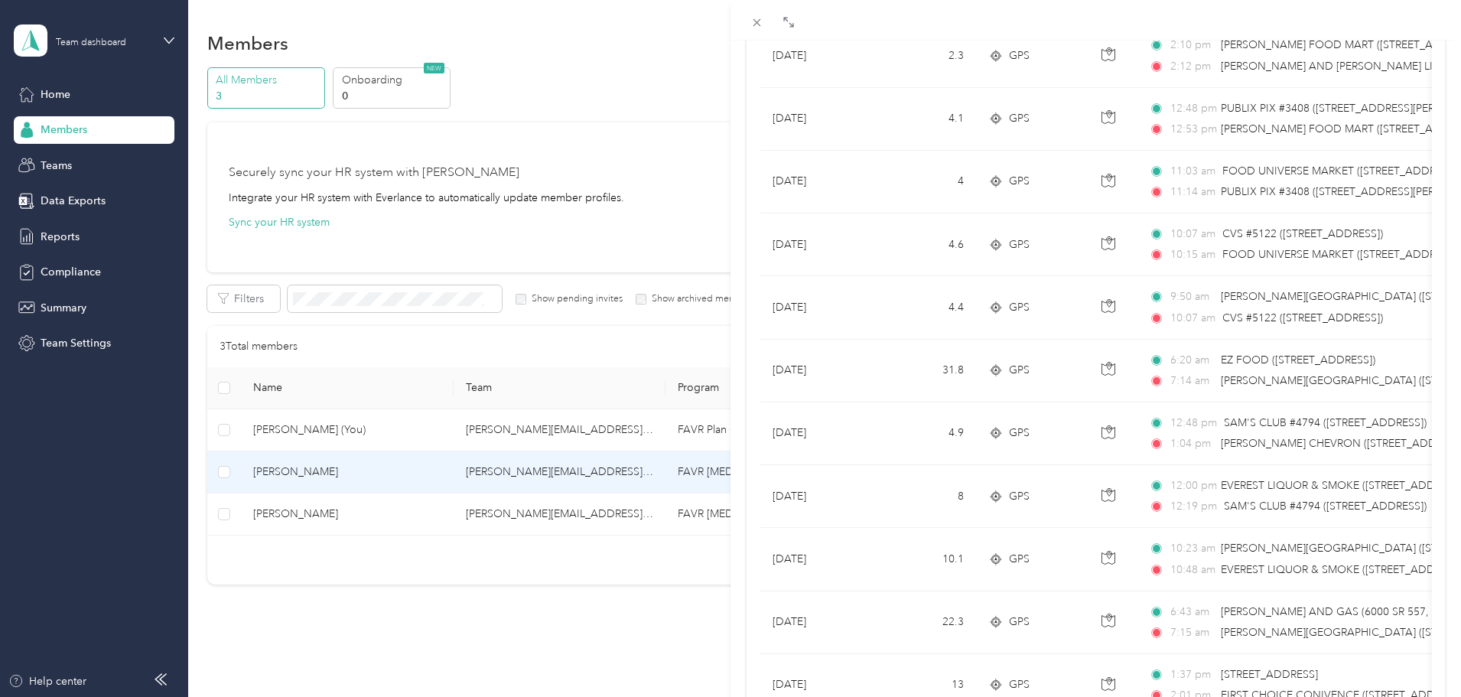
scroll to position [0, 0]
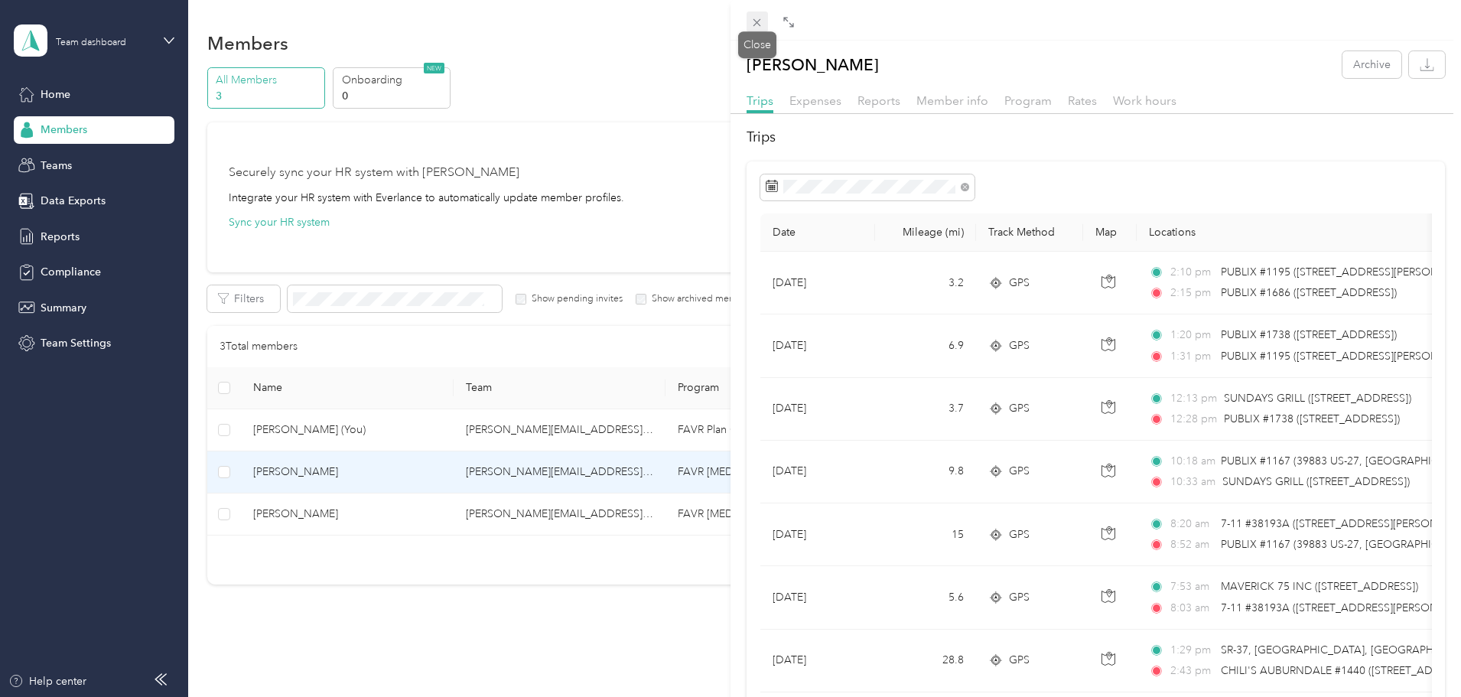
click at [753, 23] on icon at bounding box center [756, 22] width 13 height 13
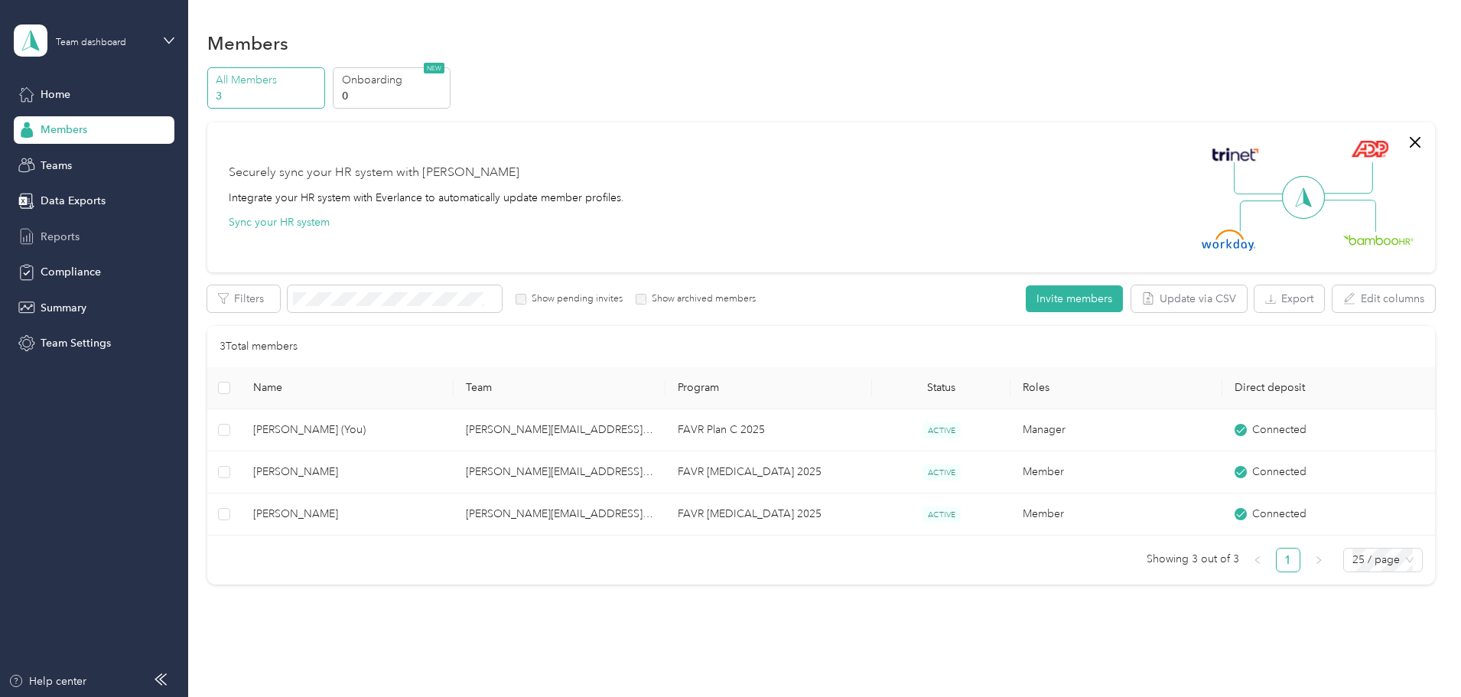
click at [78, 230] on span "Reports" at bounding box center [60, 237] width 39 height 16
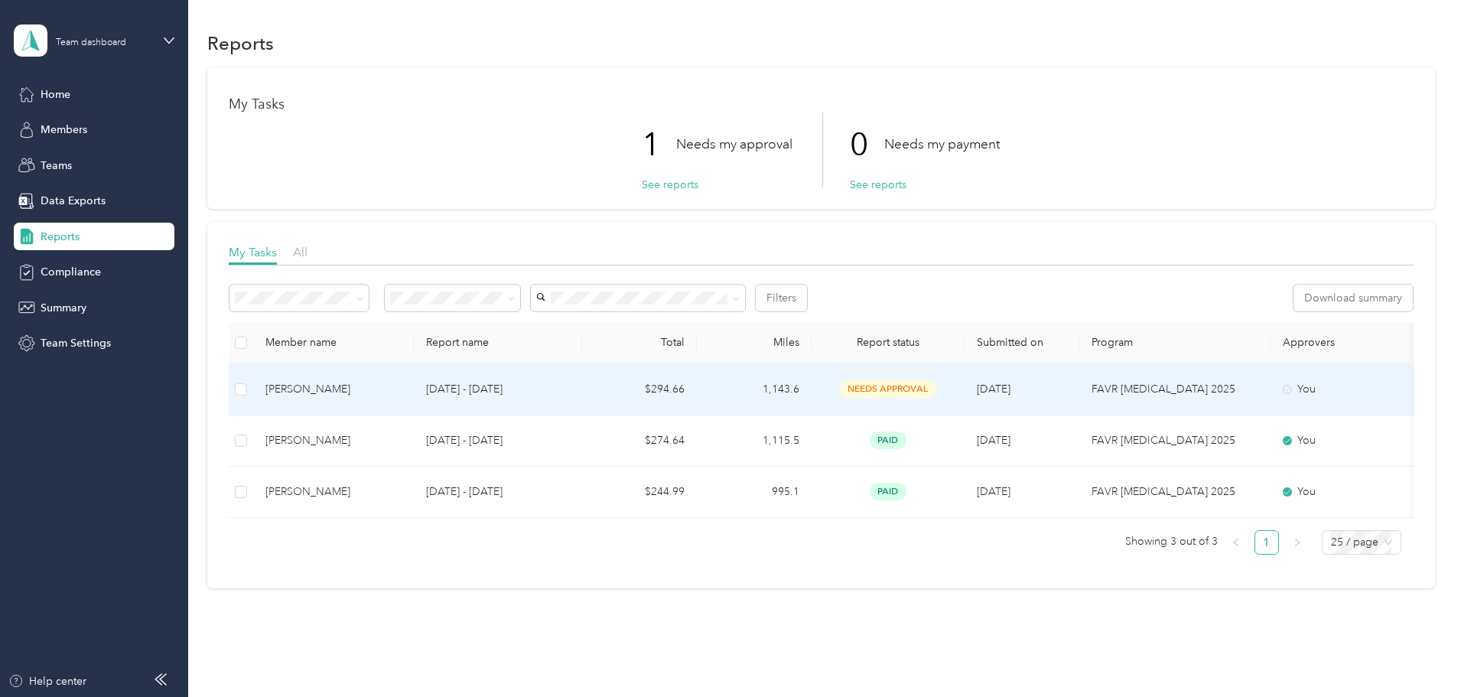
click at [697, 391] on td "$294.66" at bounding box center [639, 389] width 115 height 51
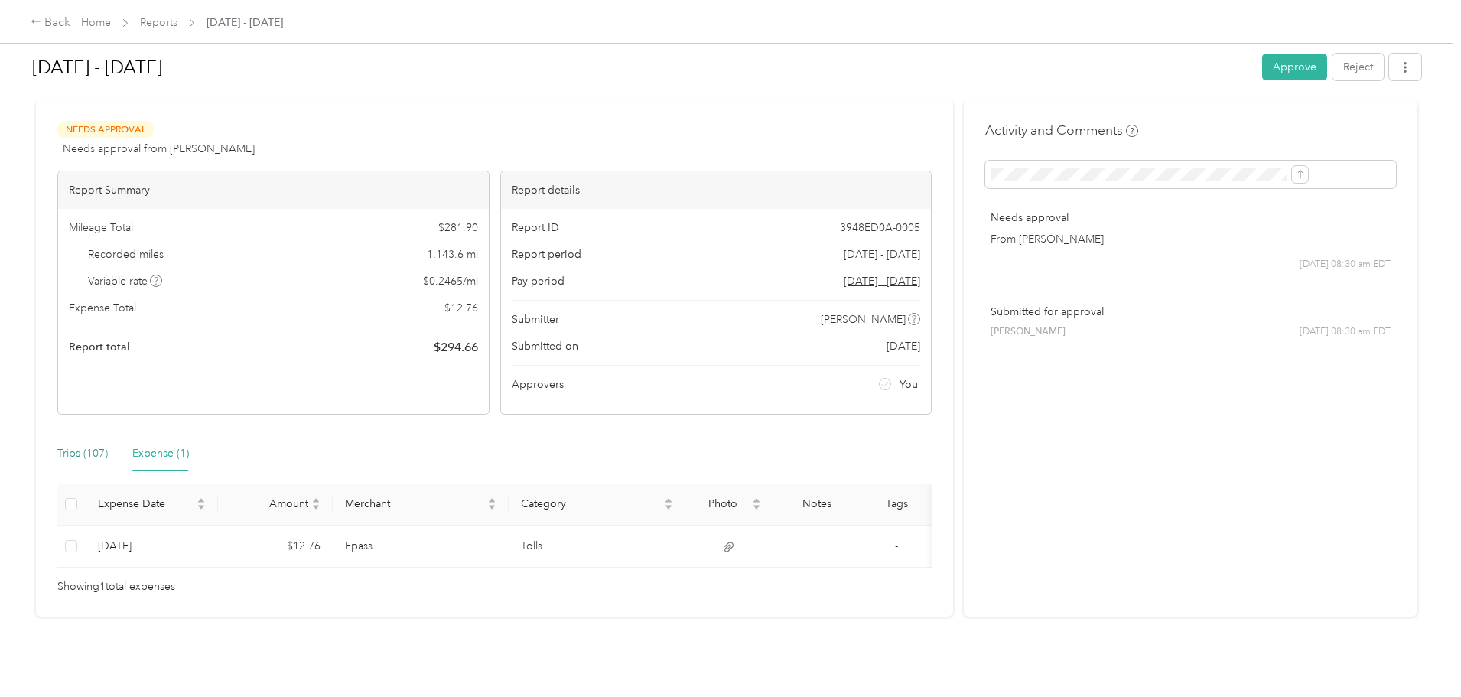
click at [108, 445] on div "Trips (107)" at bounding box center [82, 453] width 50 height 17
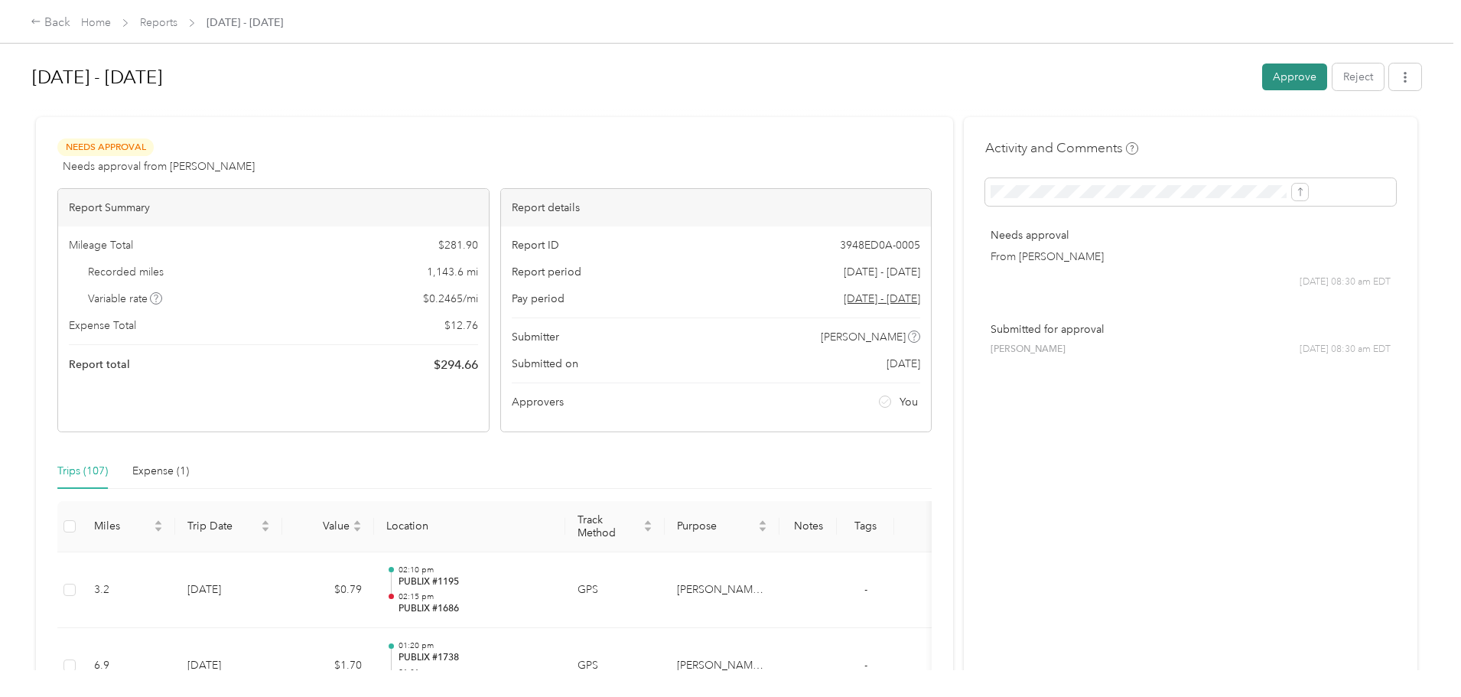
click at [1262, 82] on button "Approve" at bounding box center [1294, 76] width 65 height 27
